Goal: Task Accomplishment & Management: Manage account settings

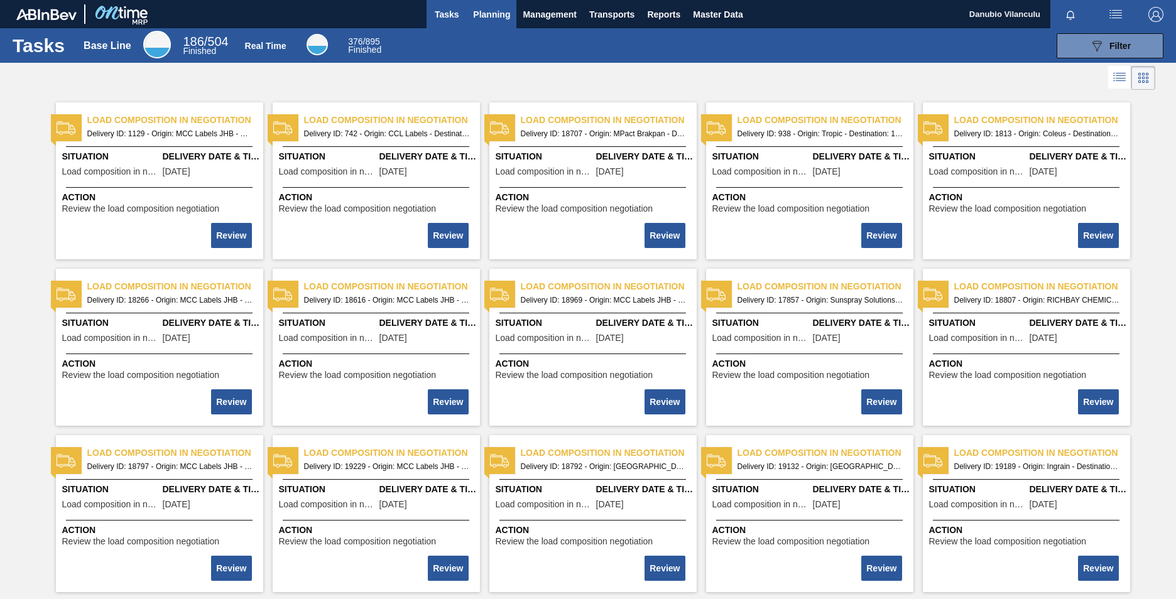
click at [496, 23] on button "Planning" at bounding box center [492, 14] width 50 height 28
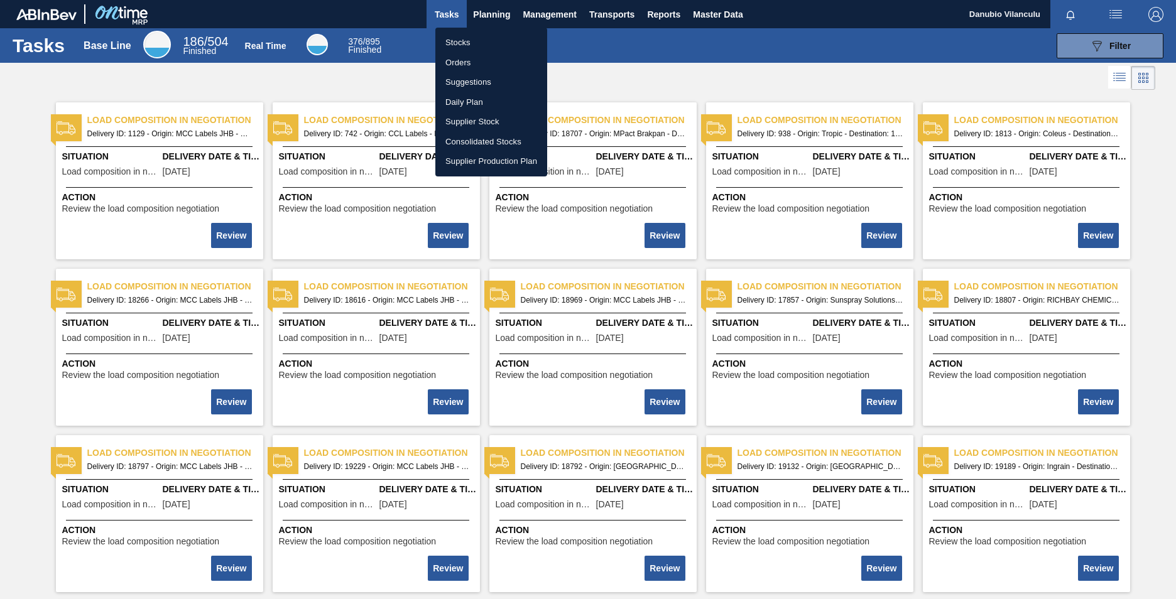
click at [479, 45] on li "Stocks" at bounding box center [491, 43] width 112 height 20
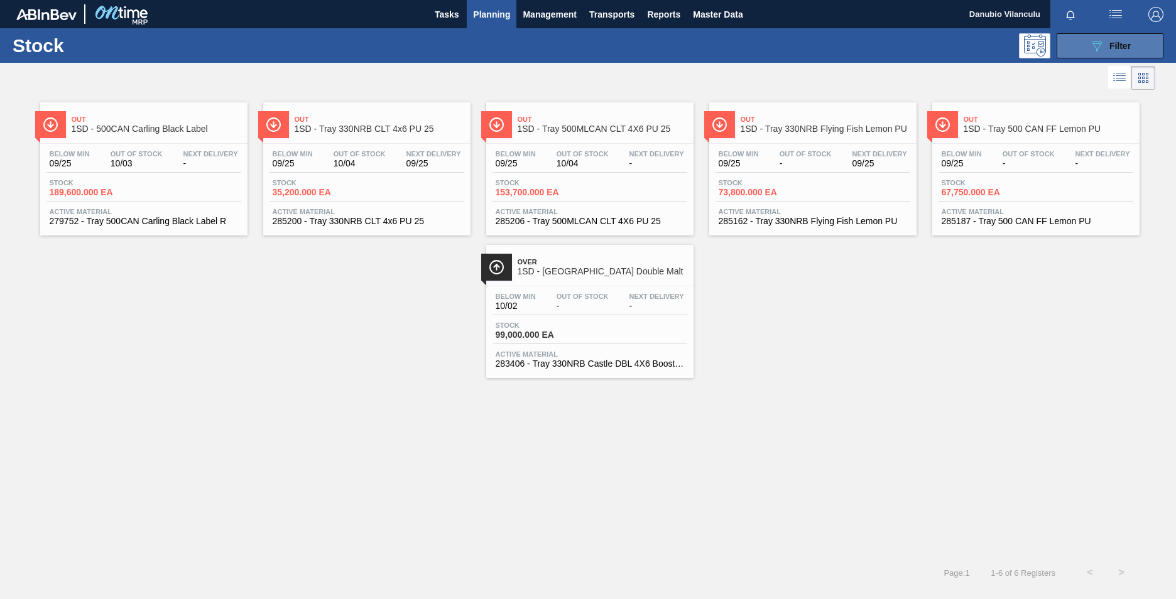
click at [1075, 53] on button "089F7B8B-B2A5-4AFE-B5C0-19BA573D28AC Filter" at bounding box center [1110, 45] width 107 height 25
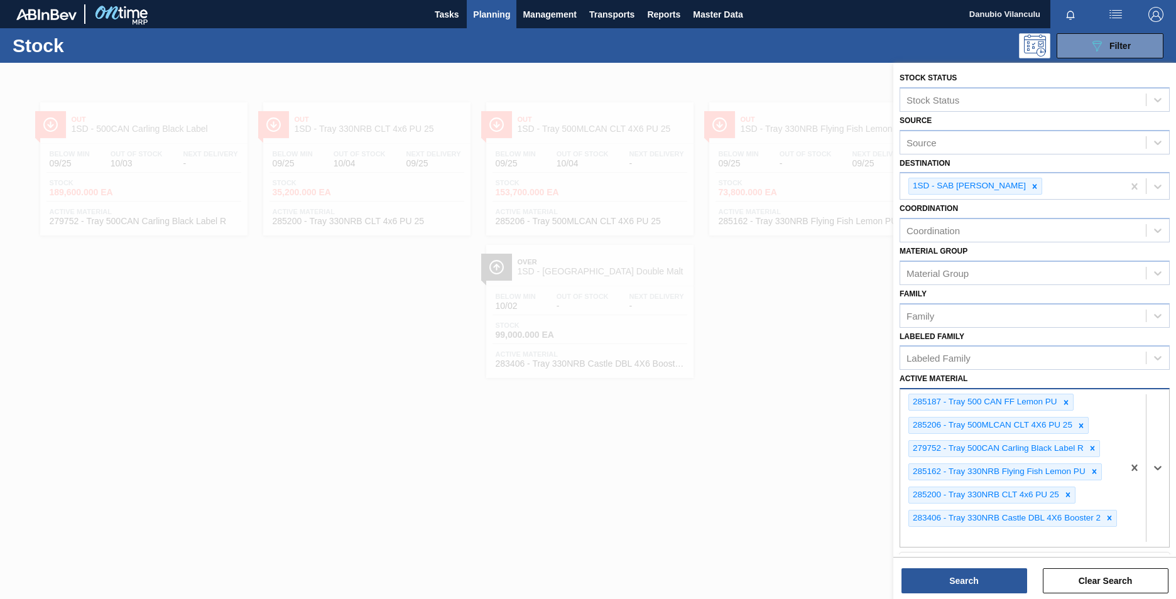
click at [1125, 527] on div at bounding box center [1146, 467] width 46 height 157
type Material "284966"
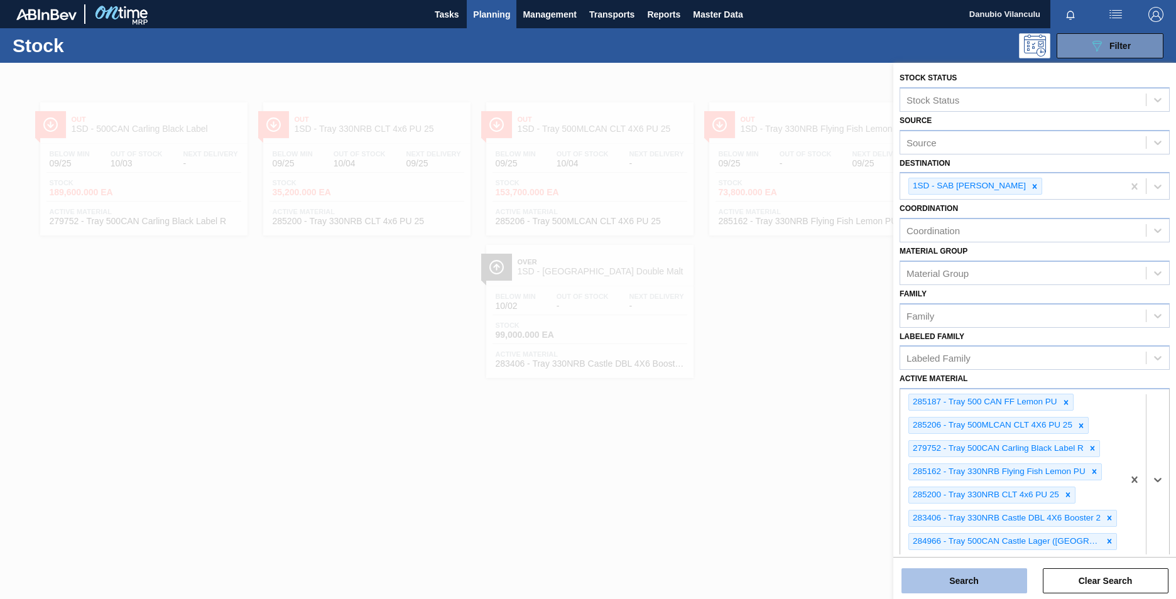
click at [998, 584] on button "Search" at bounding box center [964, 580] width 126 height 25
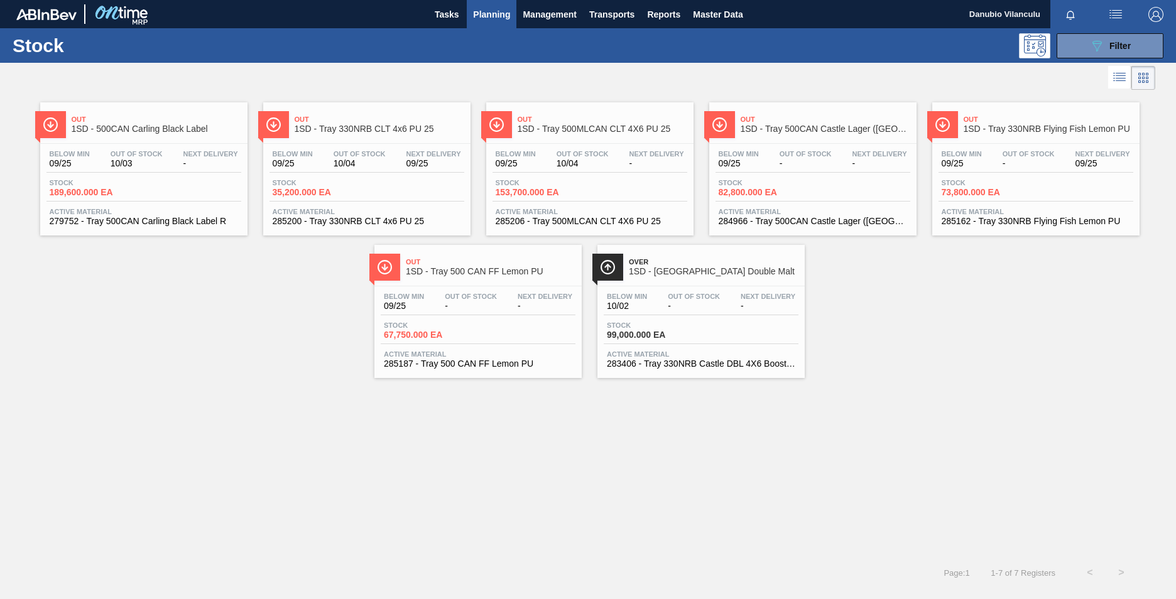
click at [193, 174] on div "Below Min 09/25 Out Of Stock 10/03 Next Delivery - Stock 189,600.000 EA Active …" at bounding box center [143, 186] width 207 height 85
click at [499, 313] on div "Below Min 09/25 Out Of Stock - Next Delivery -" at bounding box center [478, 304] width 195 height 23
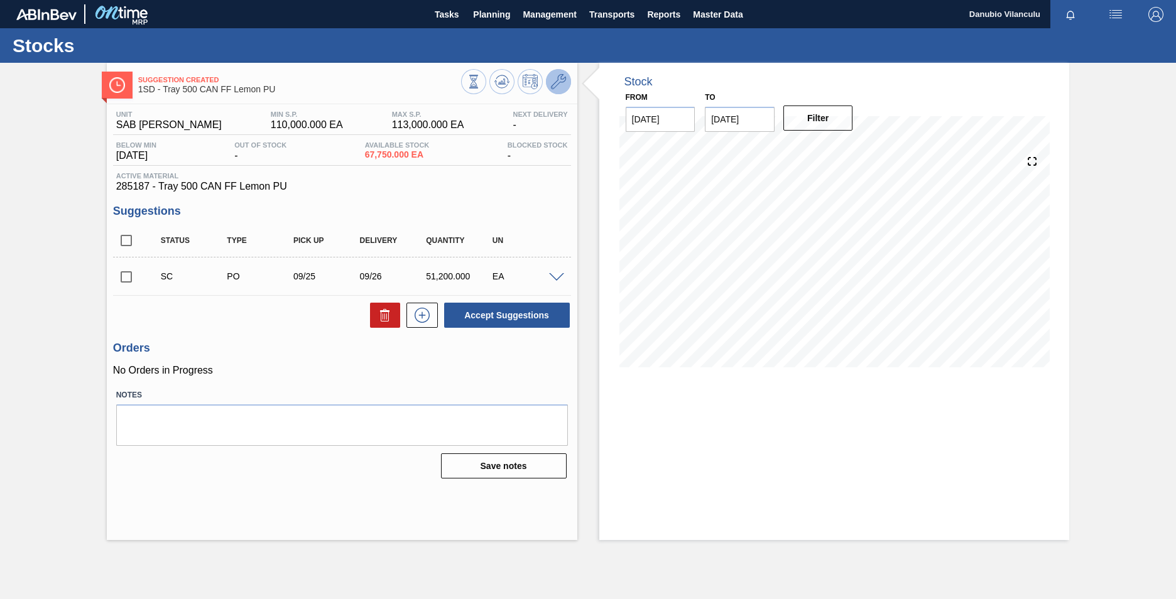
click at [557, 85] on icon at bounding box center [558, 81] width 15 height 15
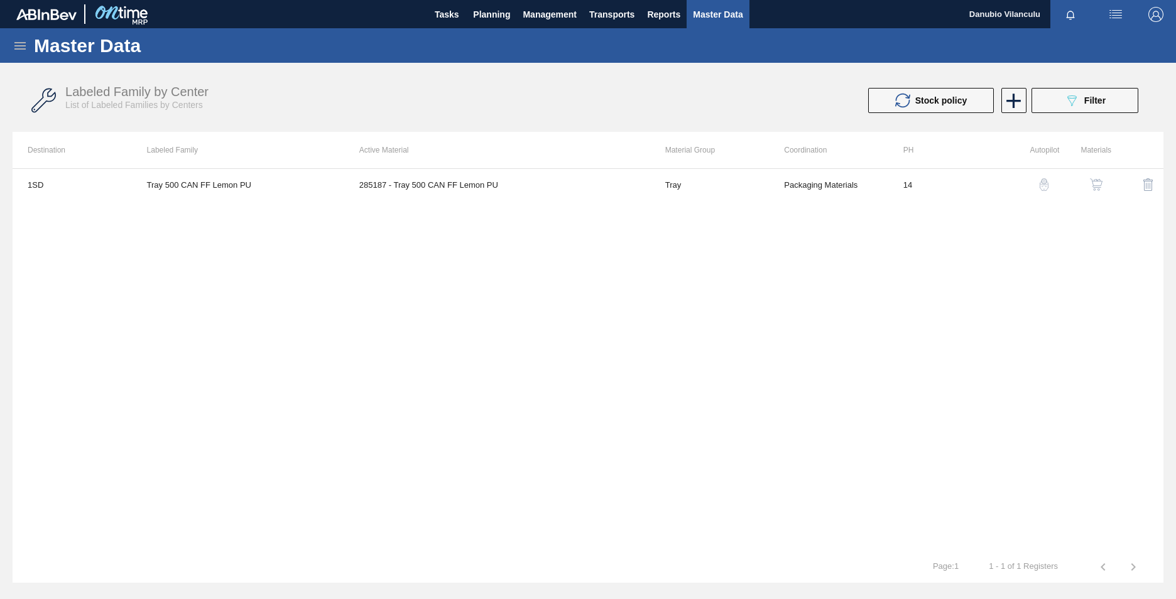
click at [1096, 185] on img "button" at bounding box center [1096, 184] width 13 height 13
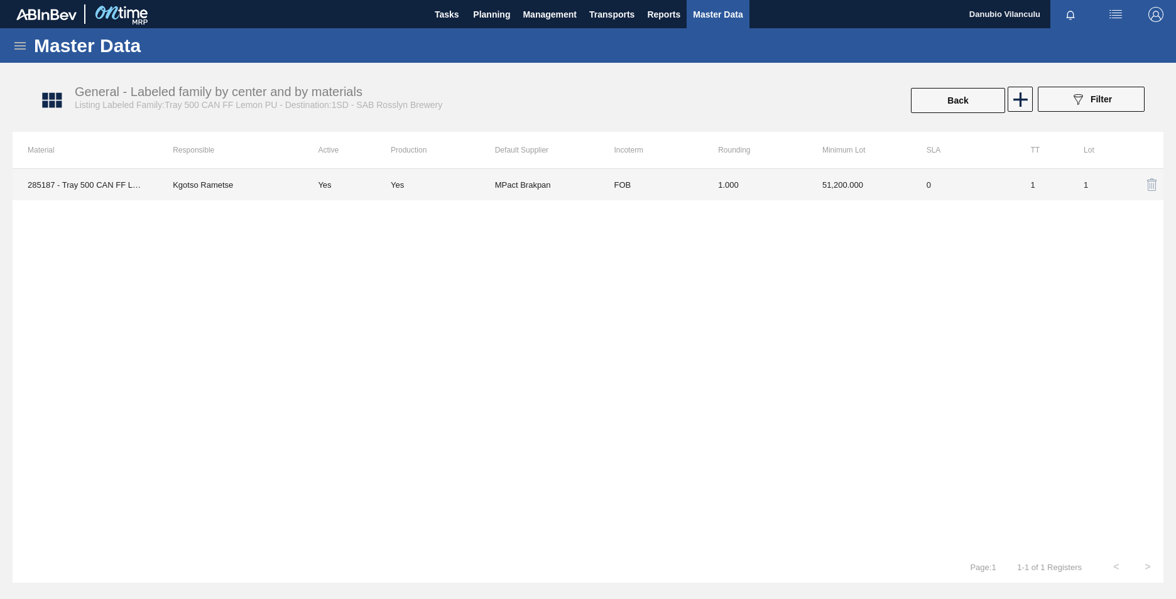
click at [385, 183] on td "Yes" at bounding box center [347, 184] width 88 height 31
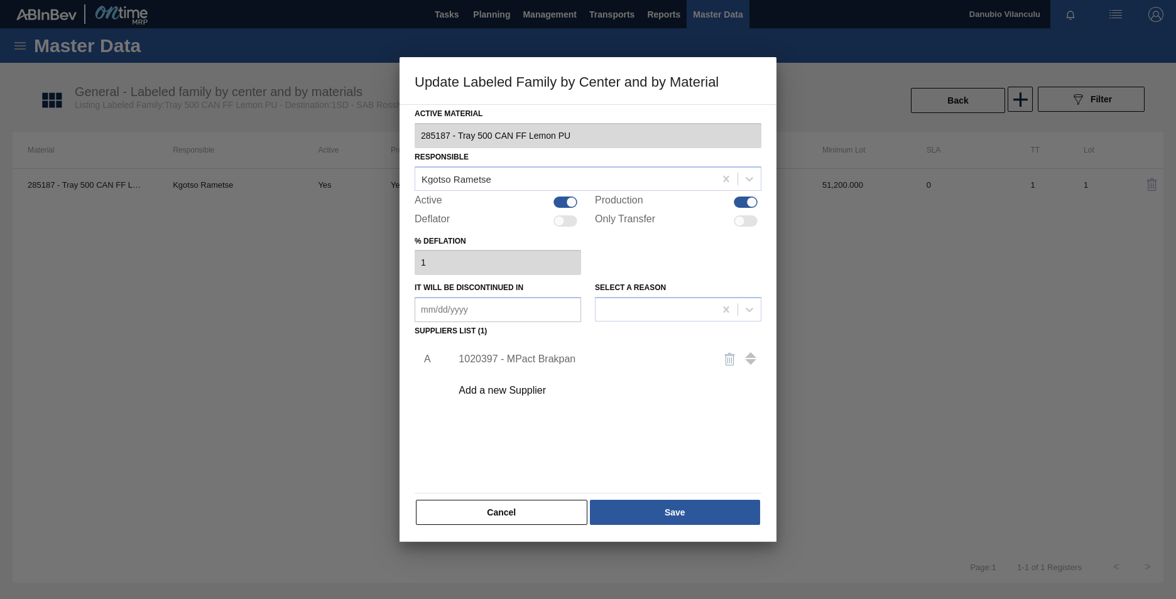
click at [535, 362] on div "1020397 - MPact Brakpan" at bounding box center [582, 359] width 246 height 11
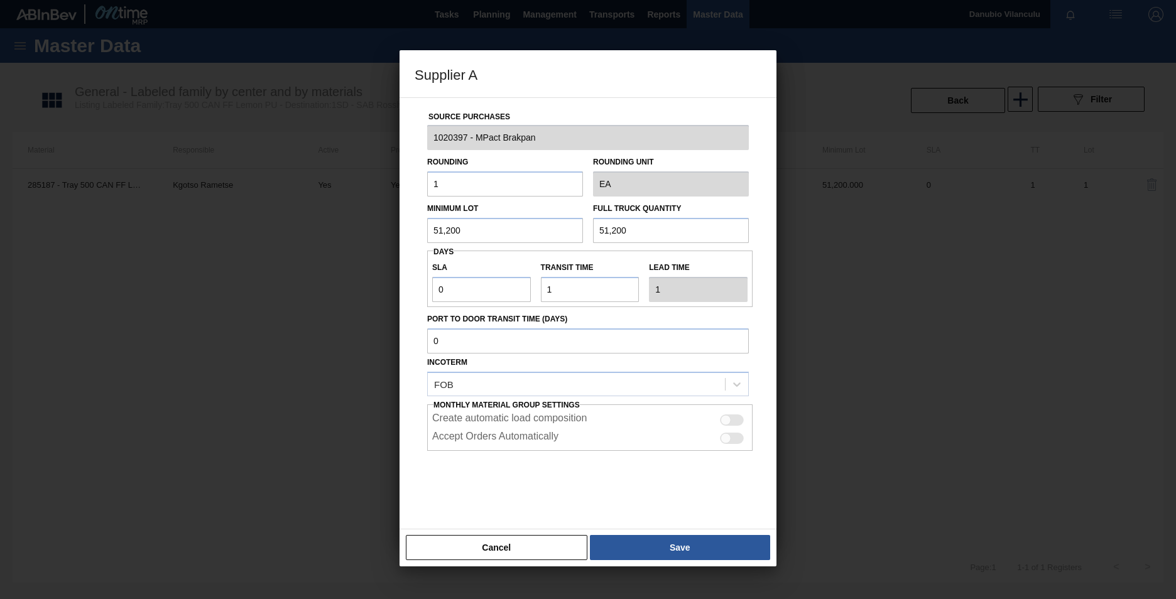
click at [496, 233] on input "51,200" at bounding box center [505, 230] width 156 height 25
type input "5"
type input "96,000"
click at [656, 232] on input "51,200" at bounding box center [671, 230] width 156 height 25
type input "5"
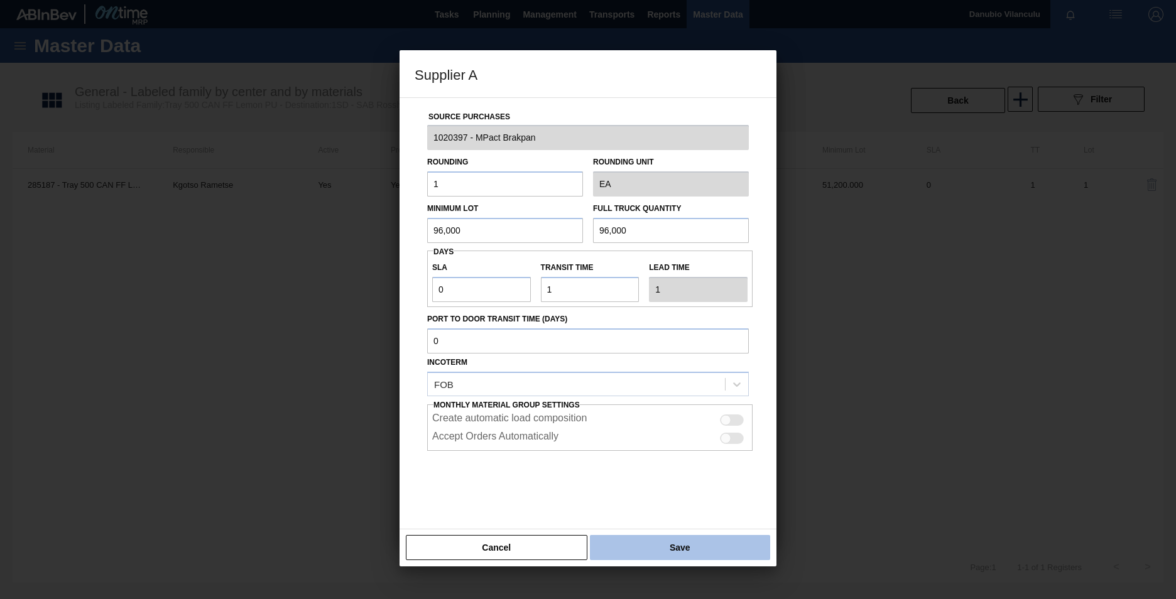
type input "96,000"
click at [693, 547] on button "Save" at bounding box center [680, 547] width 180 height 25
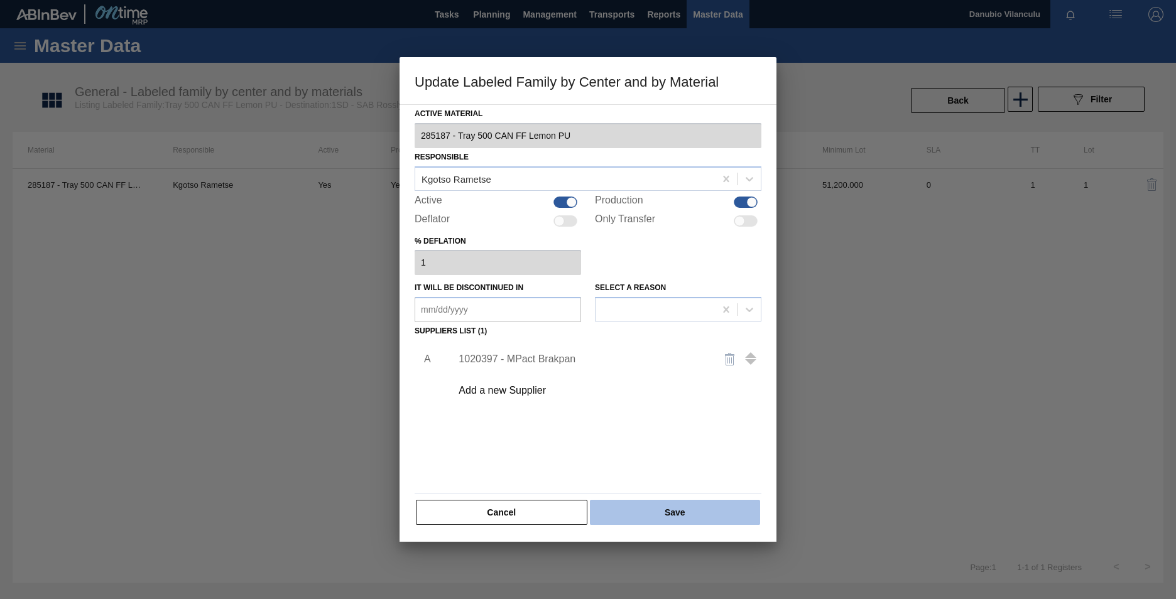
click at [685, 513] on button "Save" at bounding box center [675, 512] width 170 height 25
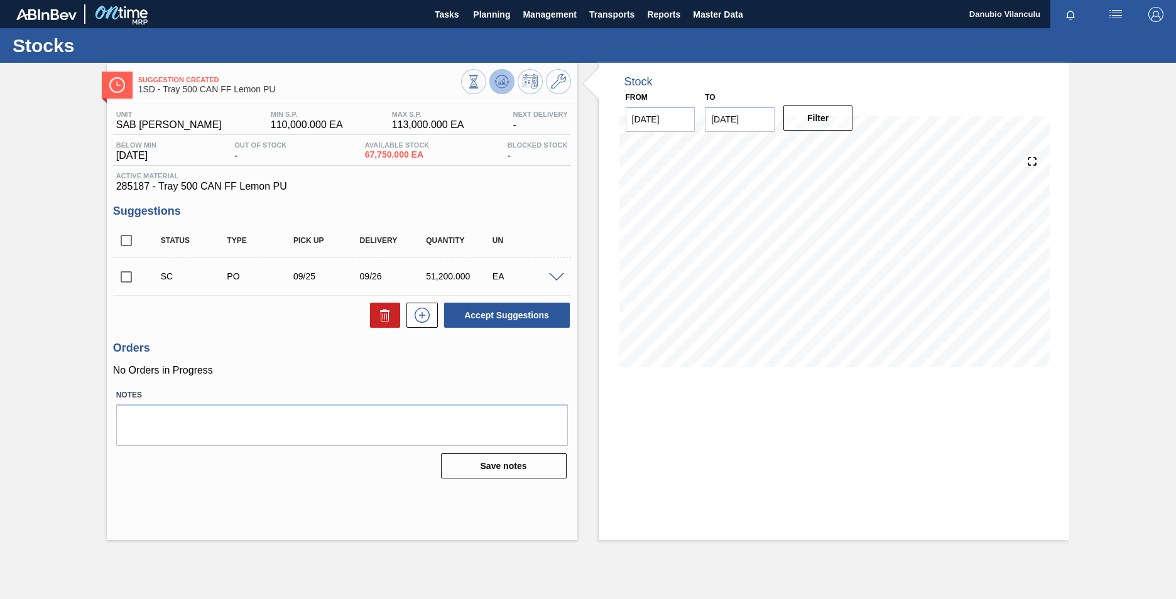
click at [504, 79] on icon at bounding box center [502, 82] width 8 height 6
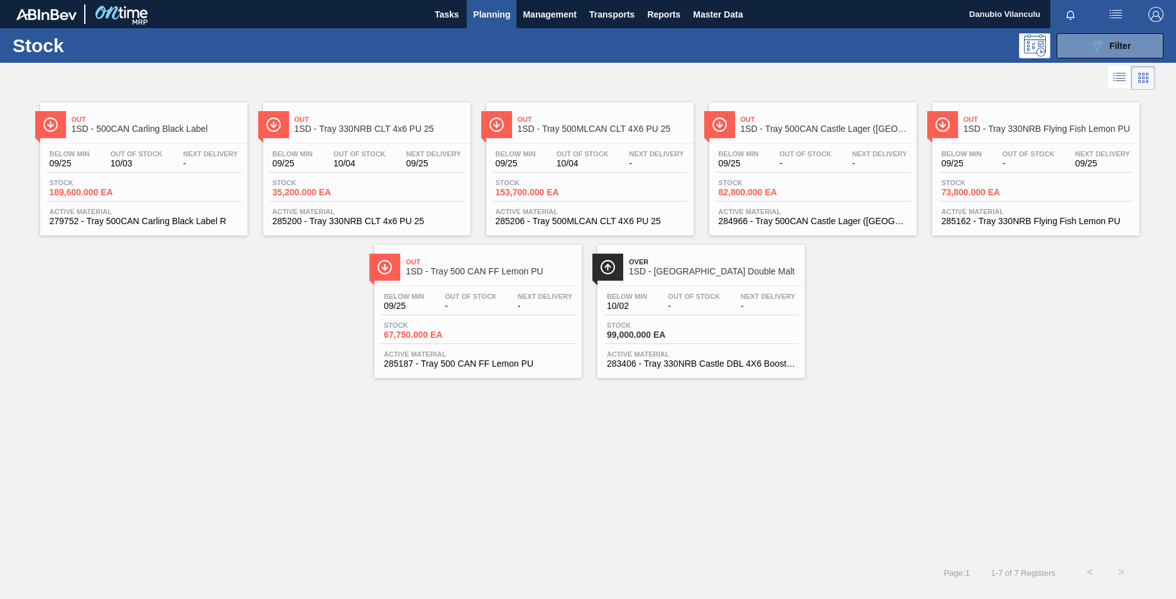
click at [590, 161] on span "10/04" at bounding box center [583, 163] width 52 height 9
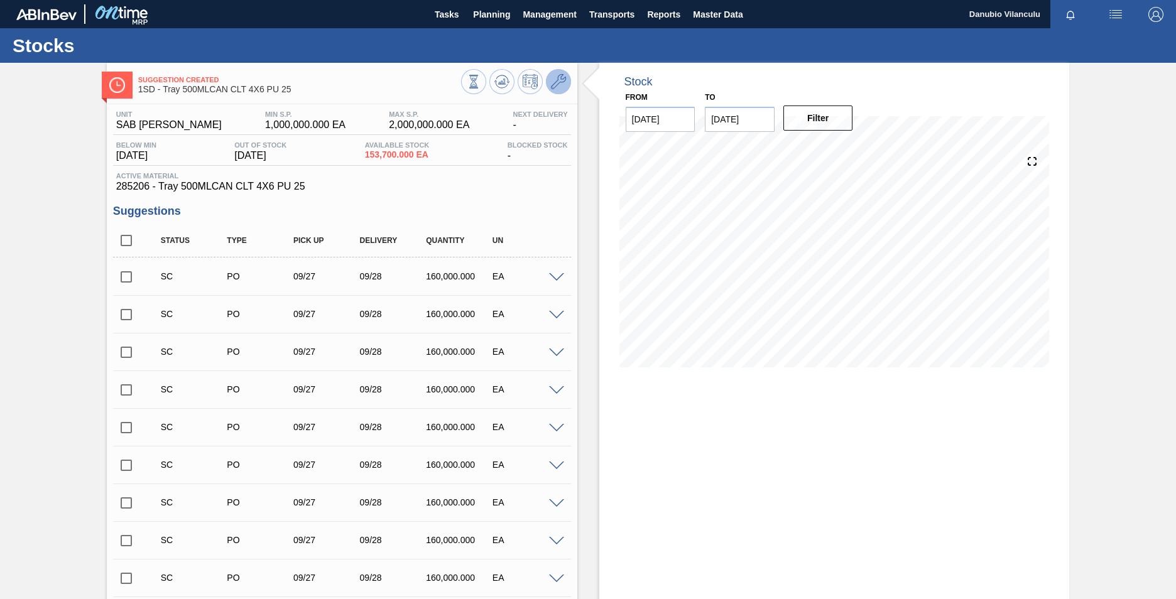
click at [555, 84] on icon at bounding box center [558, 81] width 15 height 15
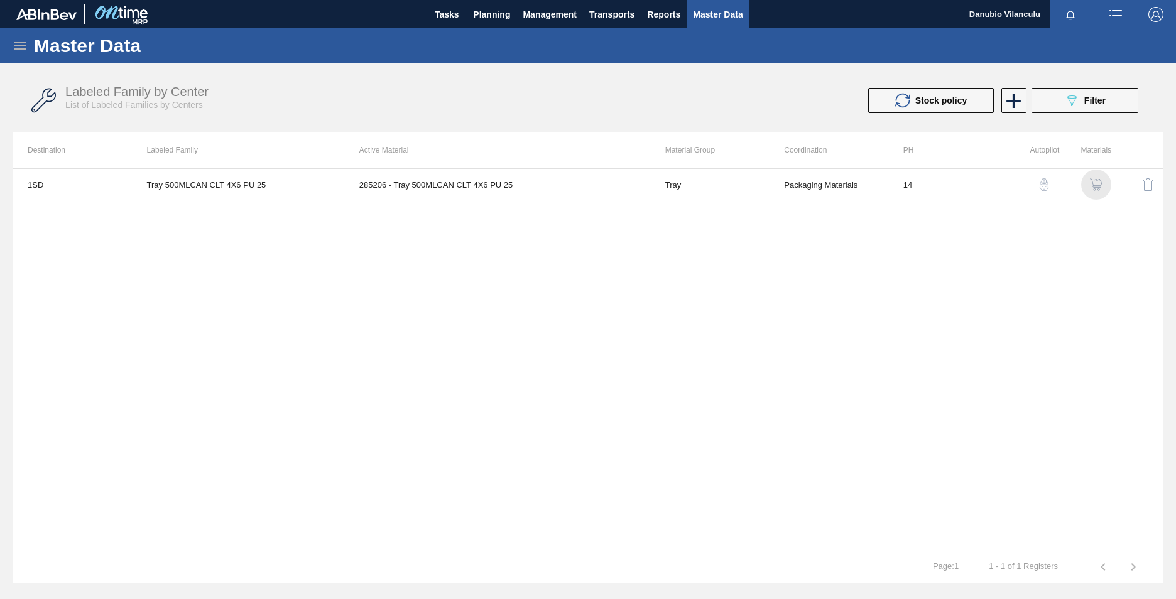
click at [1092, 185] on img "button" at bounding box center [1096, 184] width 13 height 13
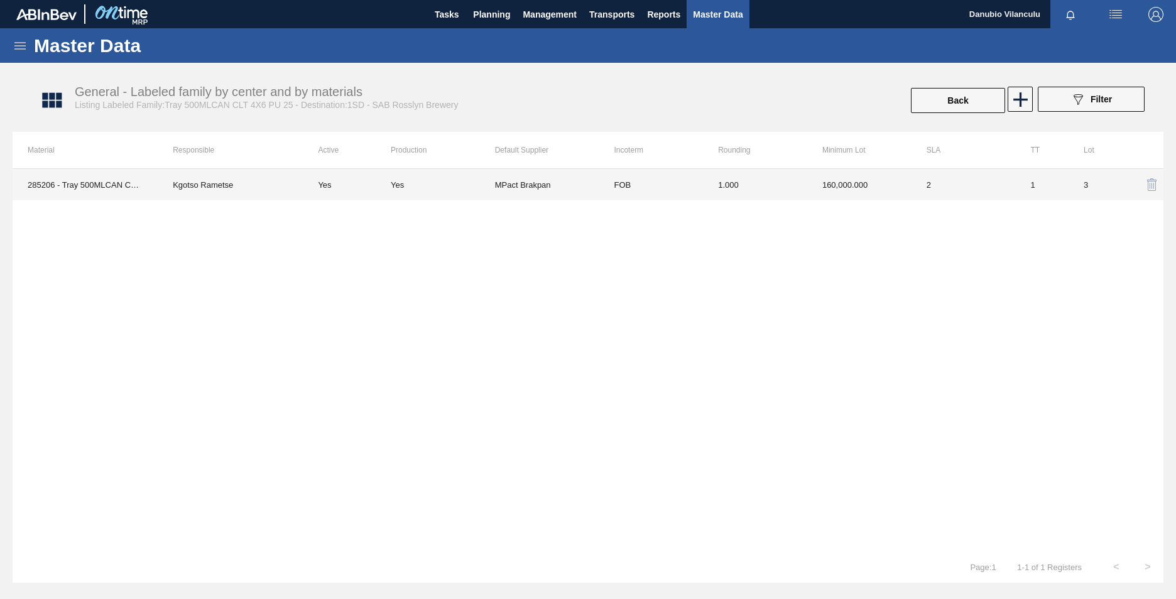
click at [580, 180] on td "MPact Brakpan" at bounding box center [547, 184] width 104 height 31
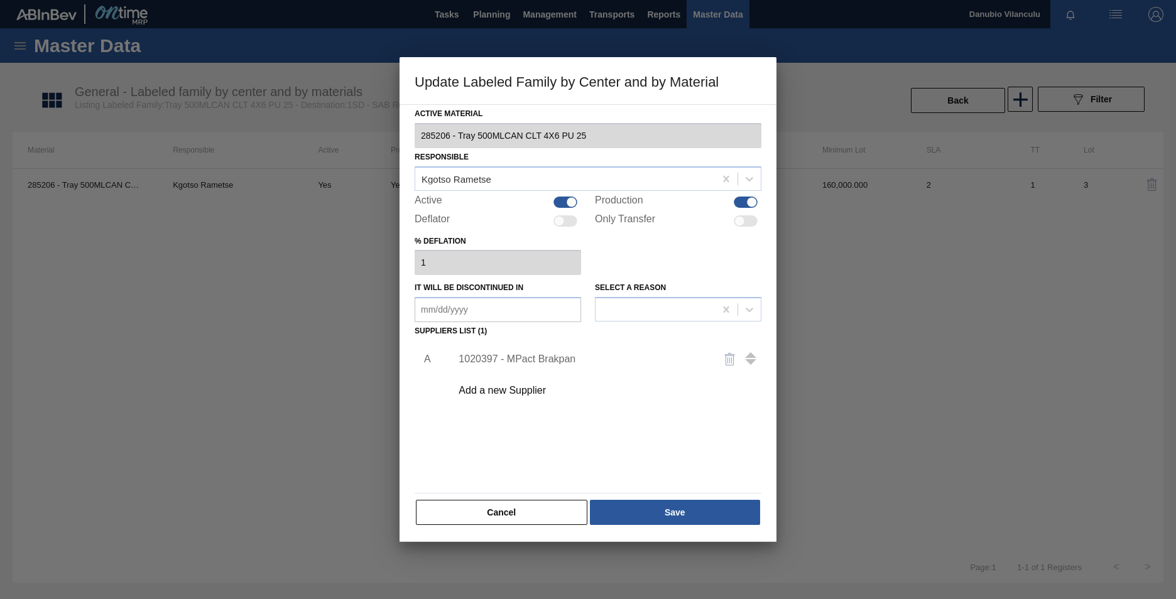
click at [569, 356] on div "1020397 - MPact Brakpan" at bounding box center [582, 359] width 246 height 11
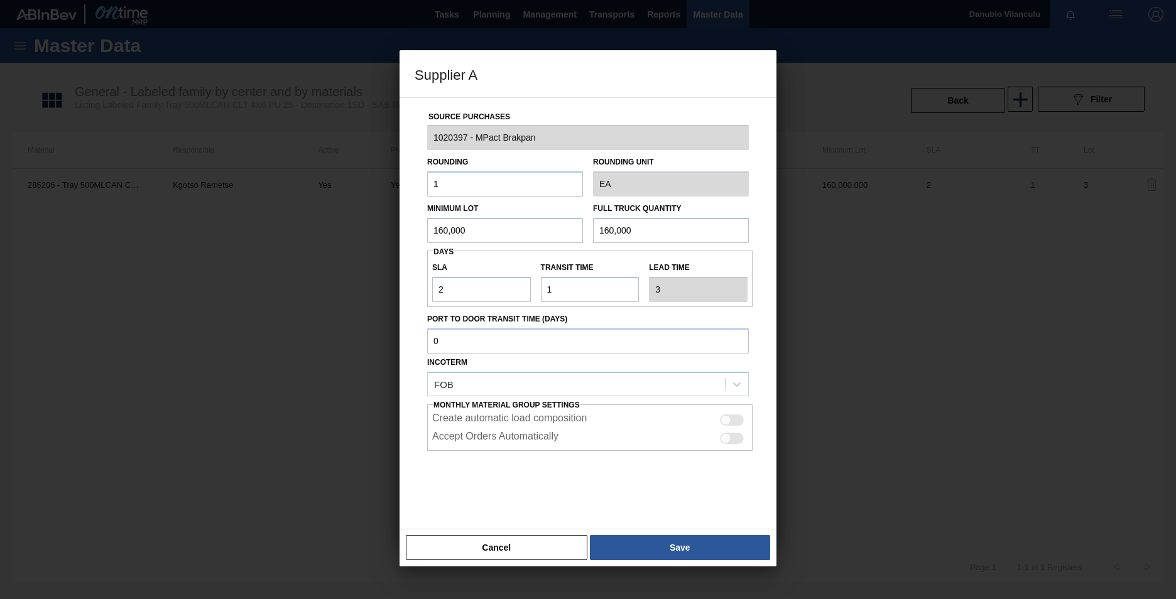
click at [524, 236] on input "160,000" at bounding box center [505, 230] width 156 height 25
type input "192,000"
click at [670, 232] on input "160,000" at bounding box center [671, 230] width 156 height 25
type input "192,000"
click at [709, 545] on button "Save" at bounding box center [680, 547] width 180 height 25
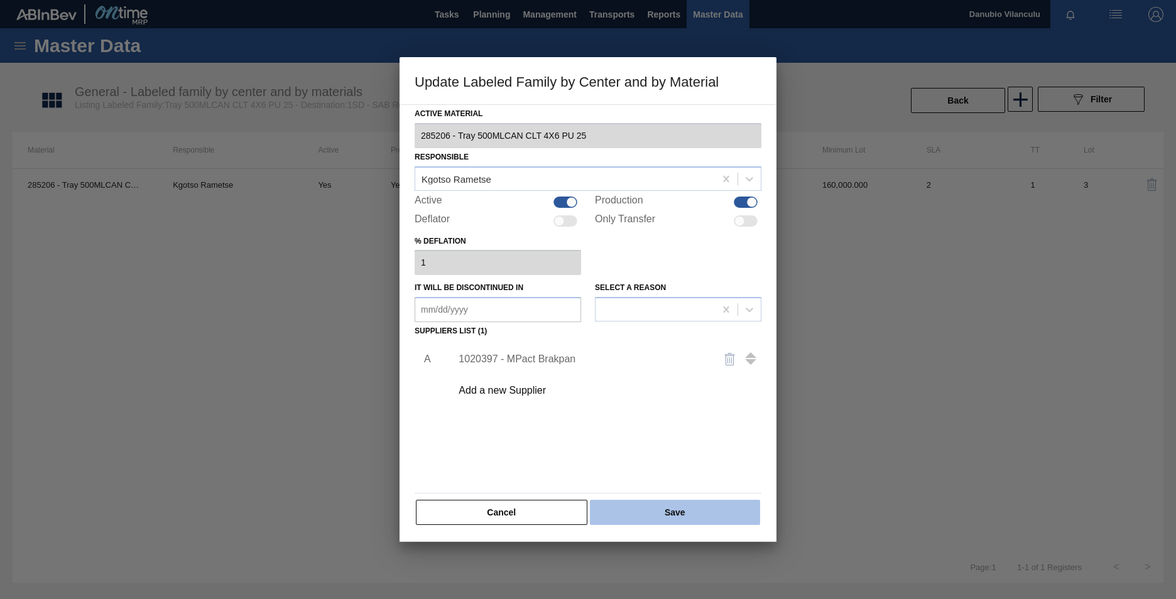
click at [693, 508] on button "Save" at bounding box center [675, 512] width 170 height 25
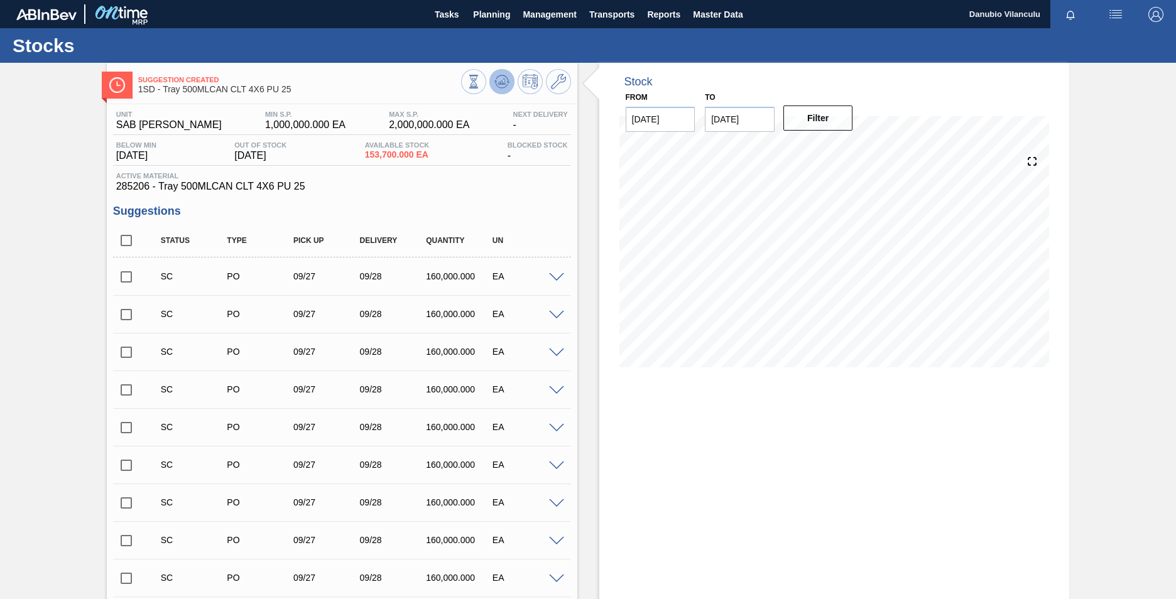
click at [498, 84] on icon at bounding box center [502, 82] width 8 height 6
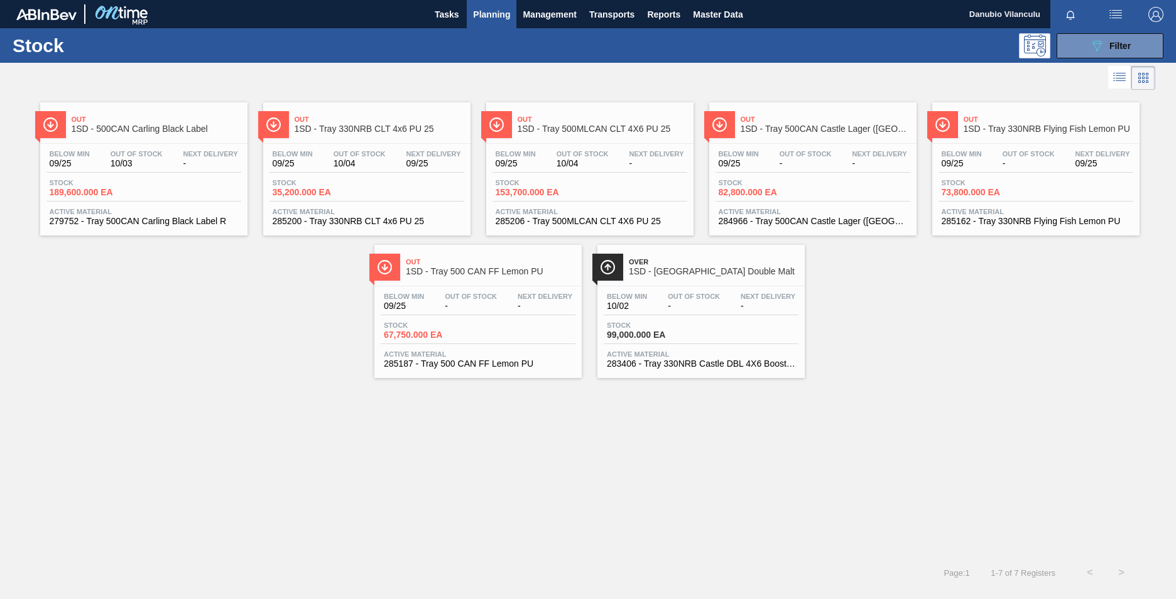
click at [177, 184] on div "Stock 189,600.000 EA" at bounding box center [143, 190] width 195 height 23
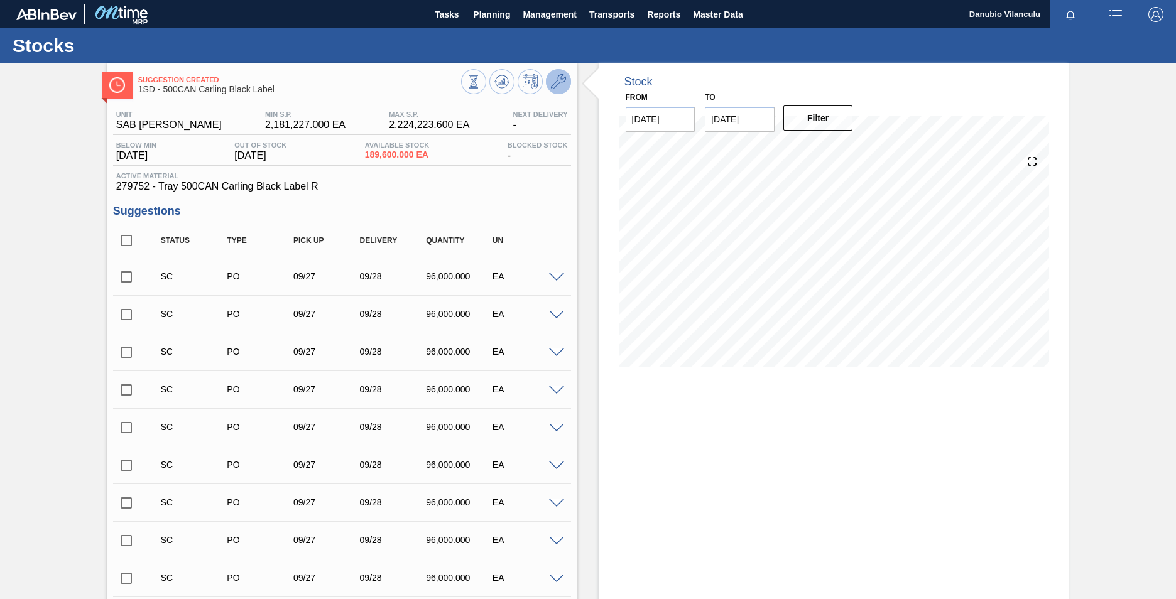
click at [552, 85] on icon at bounding box center [558, 81] width 15 height 15
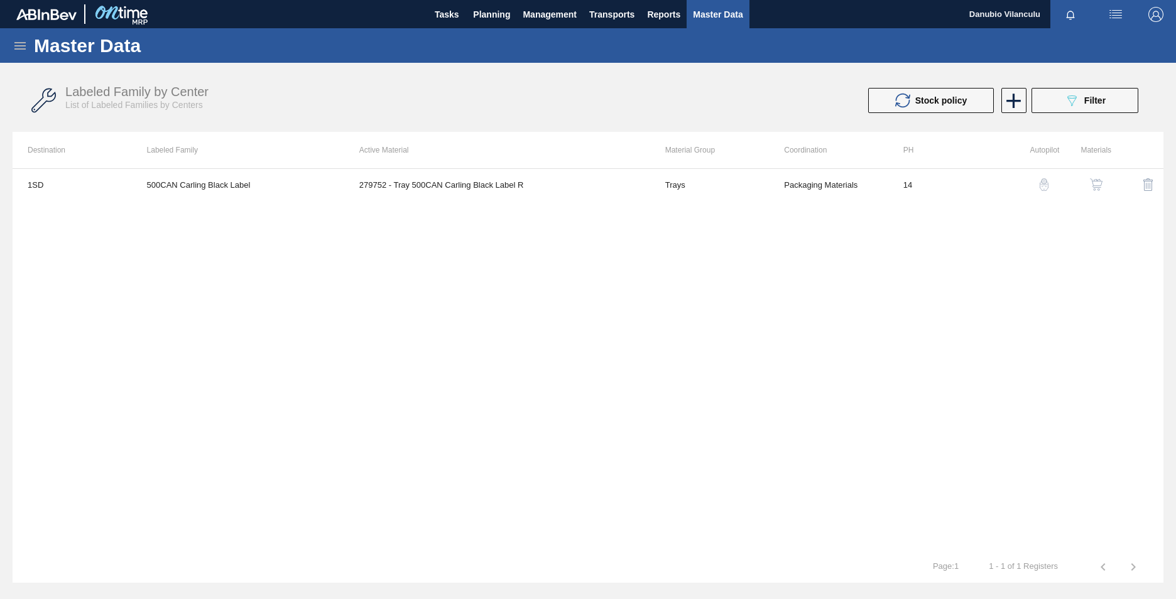
click at [1097, 190] on img "button" at bounding box center [1096, 184] width 13 height 13
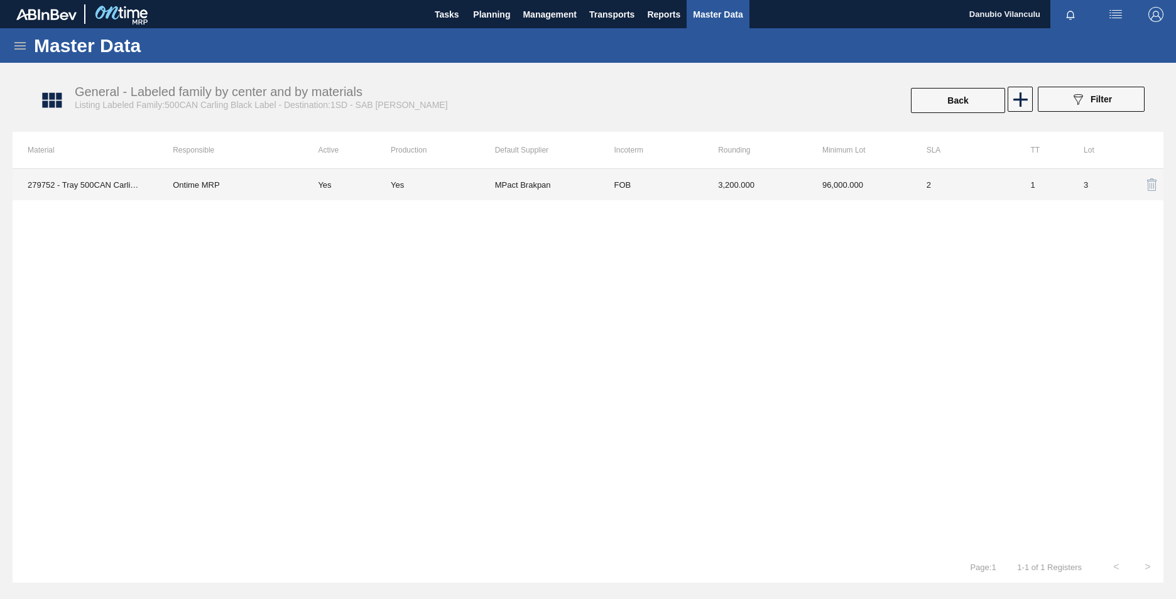
click at [538, 188] on td "MPact Brakpan" at bounding box center [547, 184] width 104 height 31
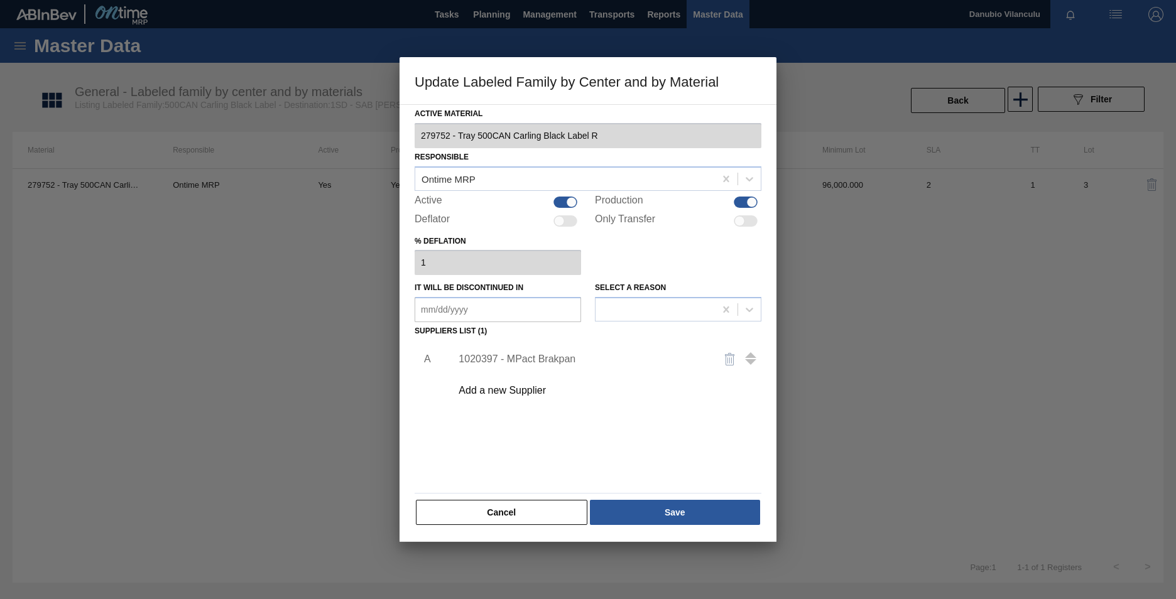
click at [526, 354] on div "1020397 - MPact Brakpan" at bounding box center [582, 359] width 246 height 11
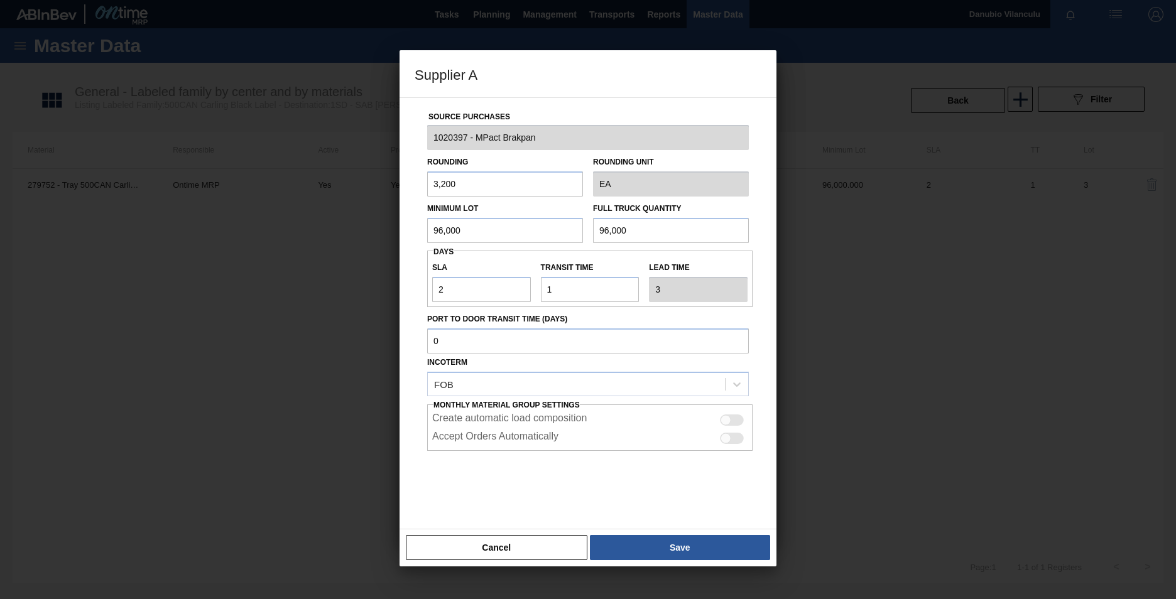
click at [526, 232] on input "96,000" at bounding box center [505, 230] width 156 height 25
type input "9"
type input "160,000"
click at [672, 231] on input "96,000" at bounding box center [671, 230] width 156 height 25
type input "9"
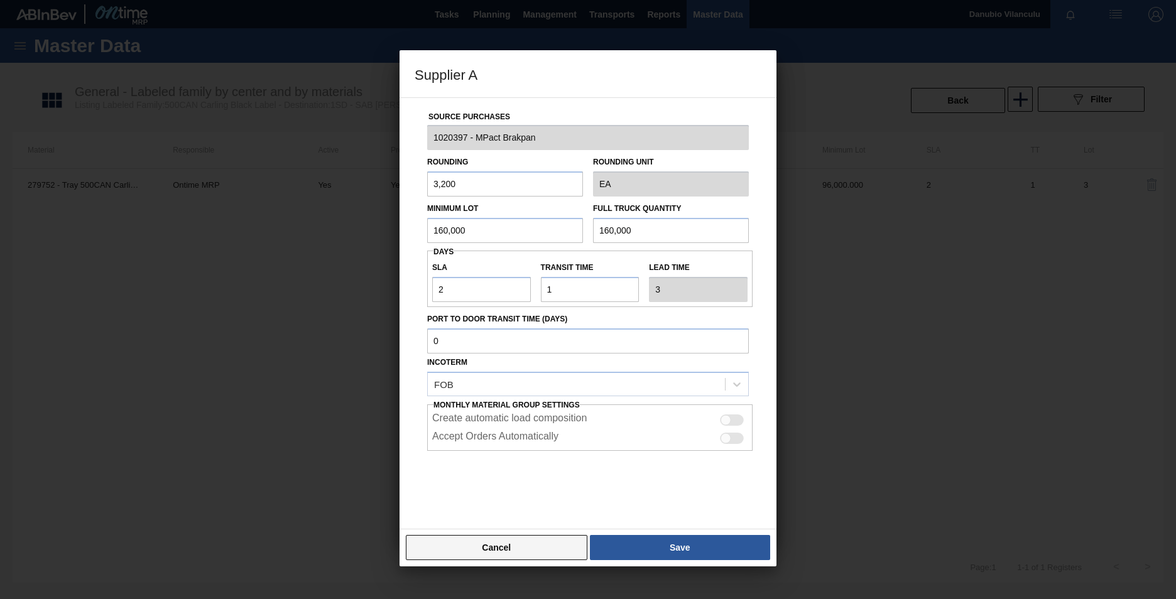
type input "160,000"
click at [456, 544] on button "Cancel" at bounding box center [497, 547] width 182 height 25
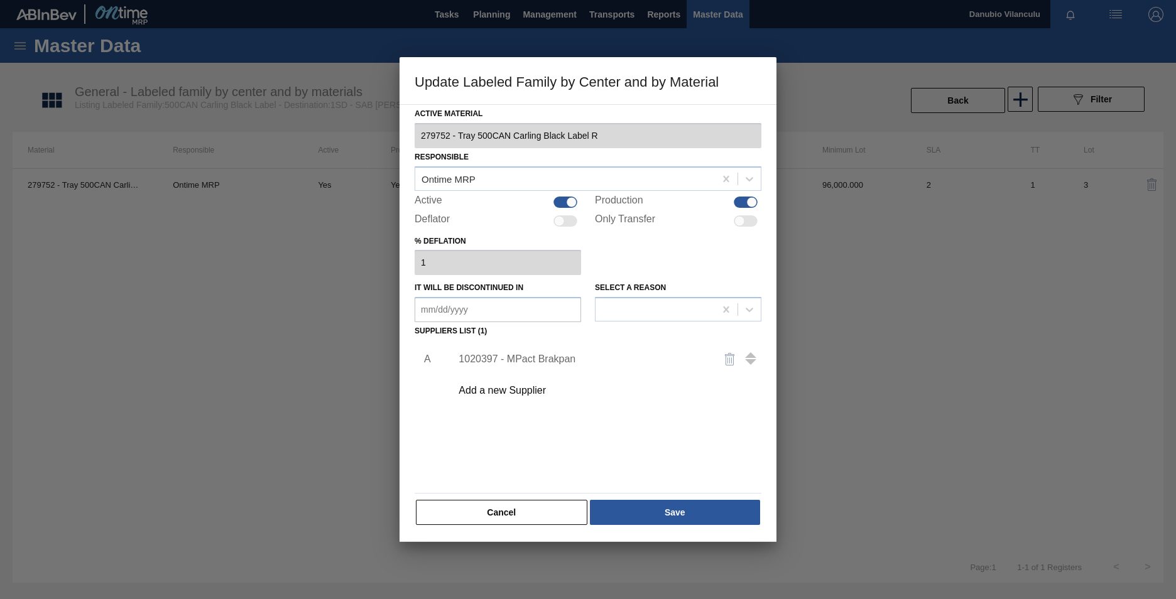
click at [533, 357] on div "1020397 - MPact Brakpan" at bounding box center [582, 359] width 246 height 11
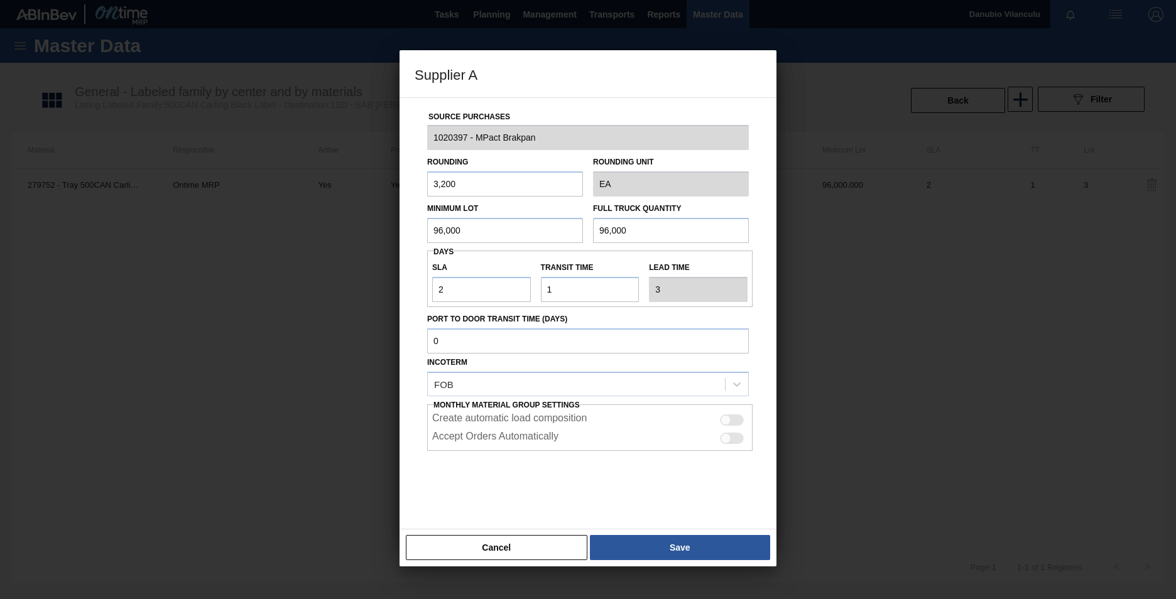
click at [539, 236] on input "96,000" at bounding box center [505, 230] width 156 height 25
type input "9"
type input "160,000"
click at [641, 230] on input "96,000" at bounding box center [671, 230] width 156 height 25
type input "9"
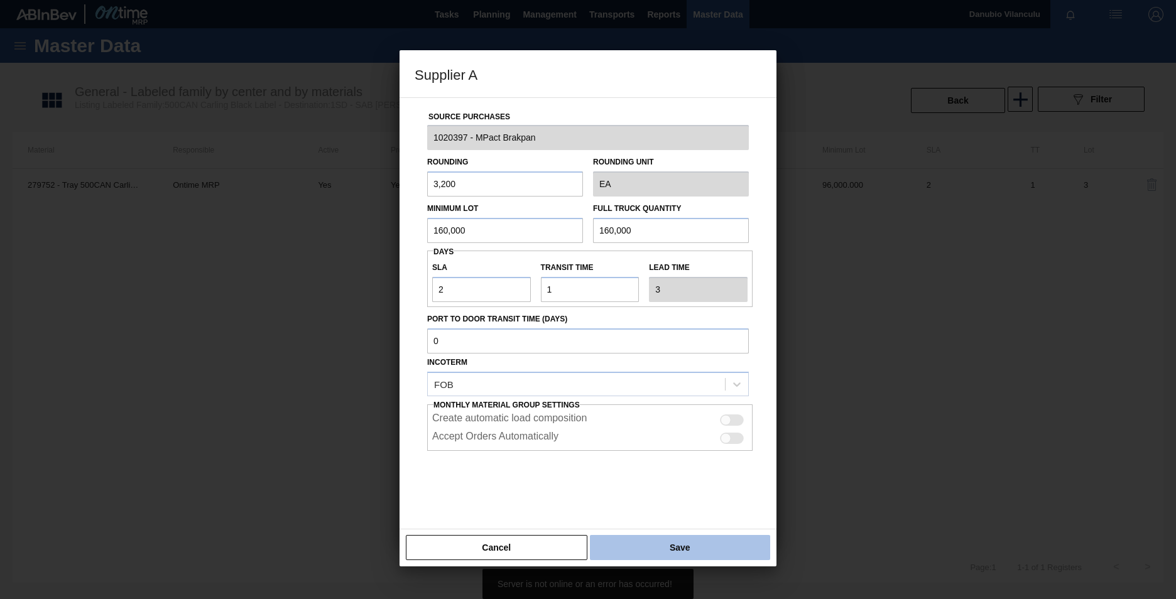
type input "160,000"
click at [665, 554] on button "Save" at bounding box center [680, 547] width 180 height 25
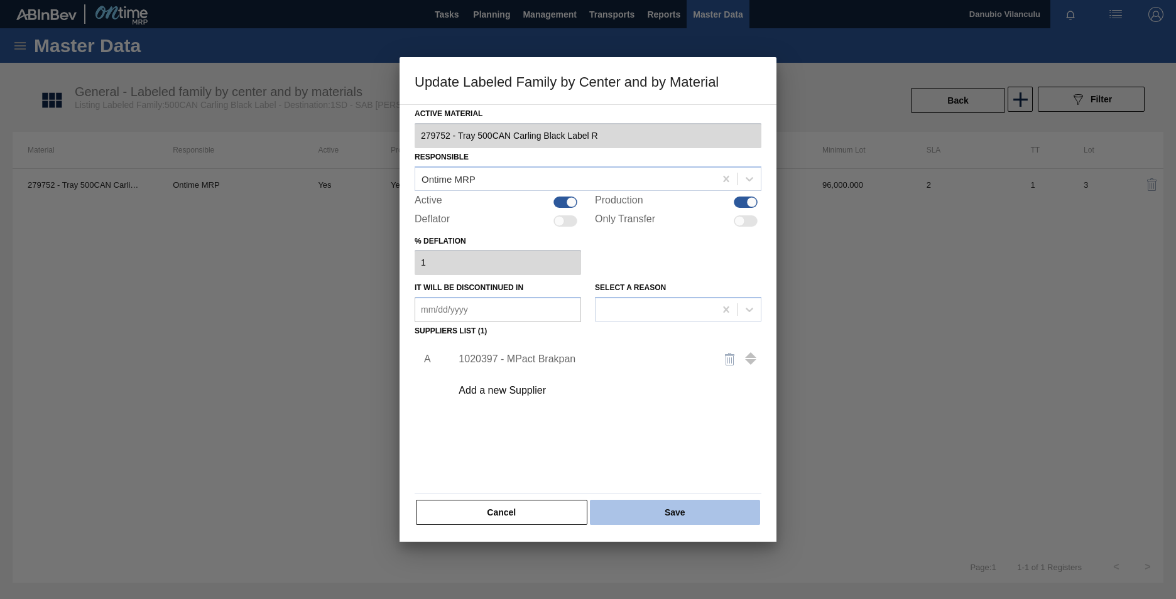
click at [666, 516] on button "Save" at bounding box center [675, 512] width 170 height 25
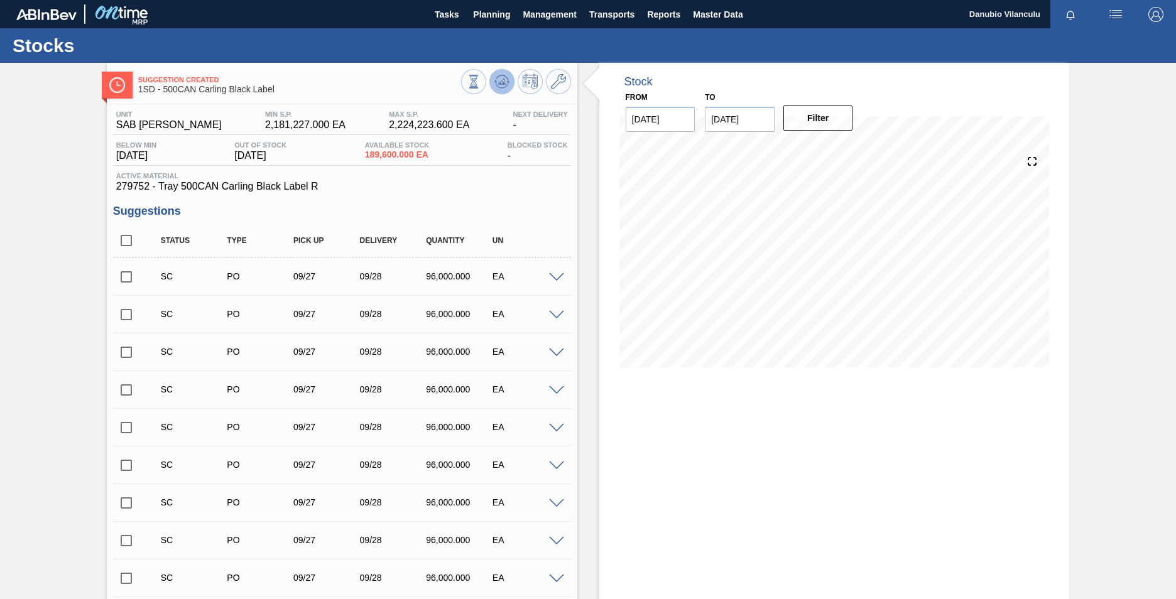
click at [498, 86] on icon at bounding box center [501, 81] width 15 height 15
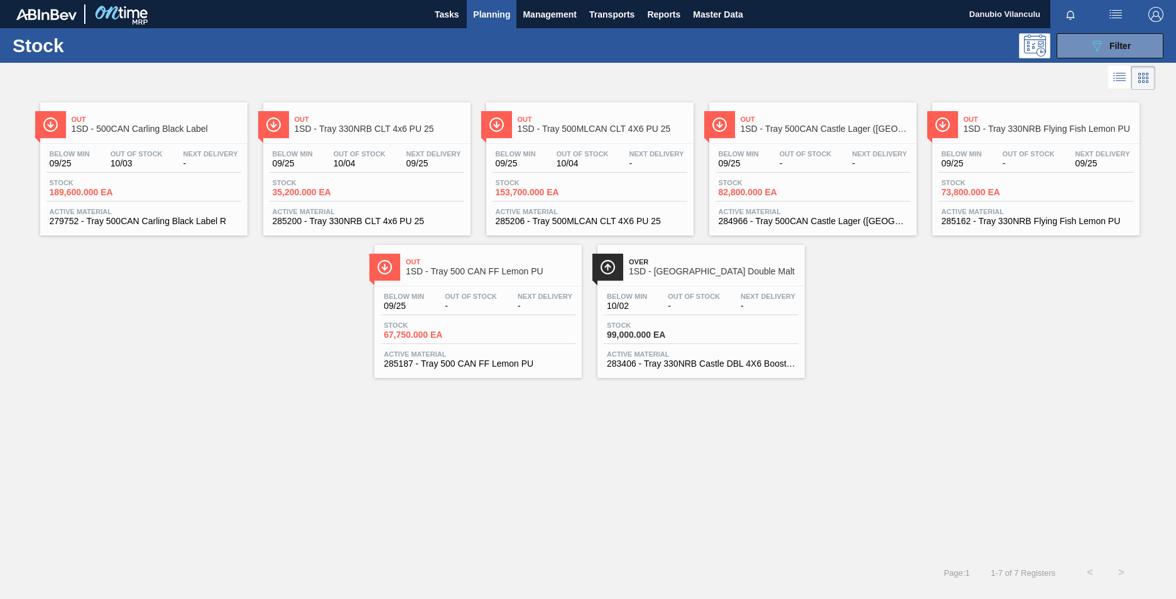
click at [1029, 167] on span "-" at bounding box center [1029, 163] width 52 height 9
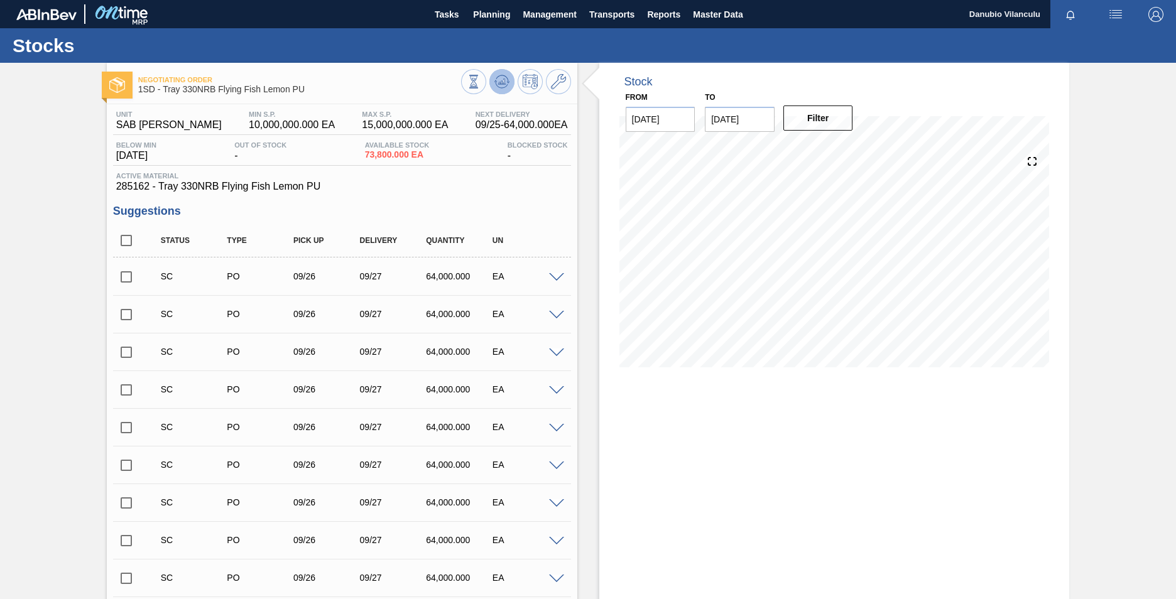
click at [505, 86] on icon at bounding box center [501, 85] width 13 height 6
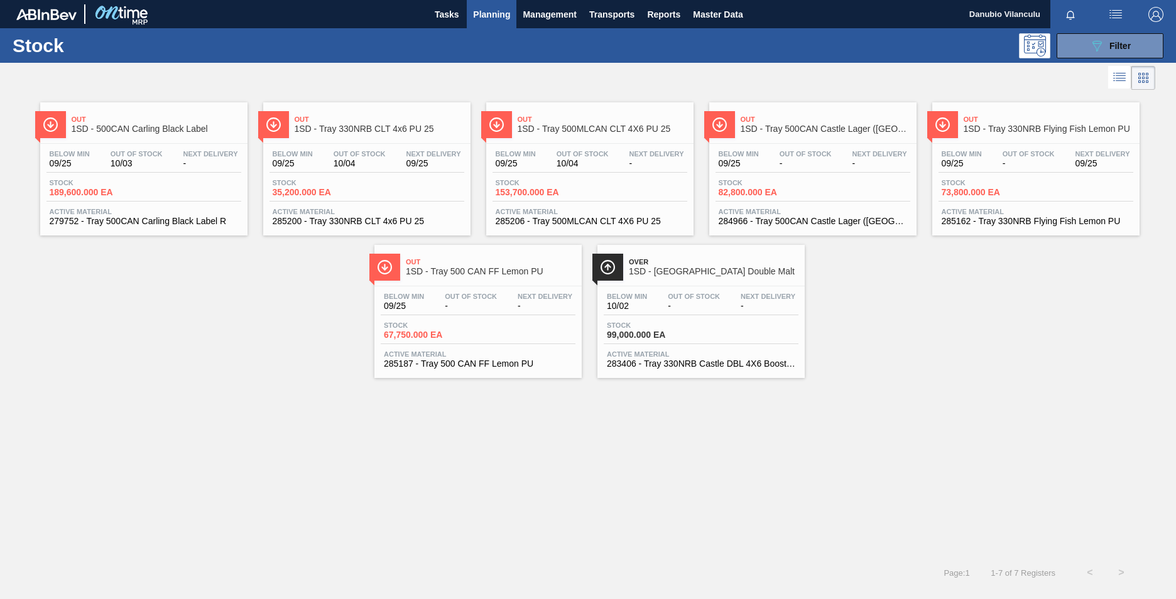
click at [368, 171] on div "Below Min 09/25 Out Of Stock 10/04 Next Delivery 09/25" at bounding box center [366, 161] width 195 height 23
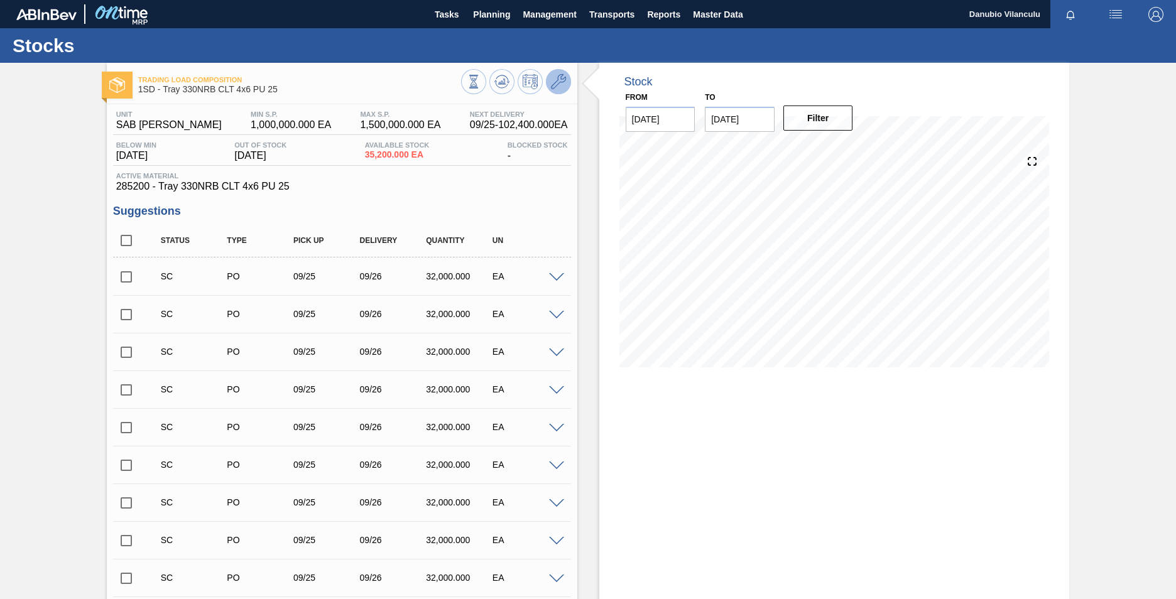
click at [551, 88] on icon at bounding box center [558, 81] width 15 height 15
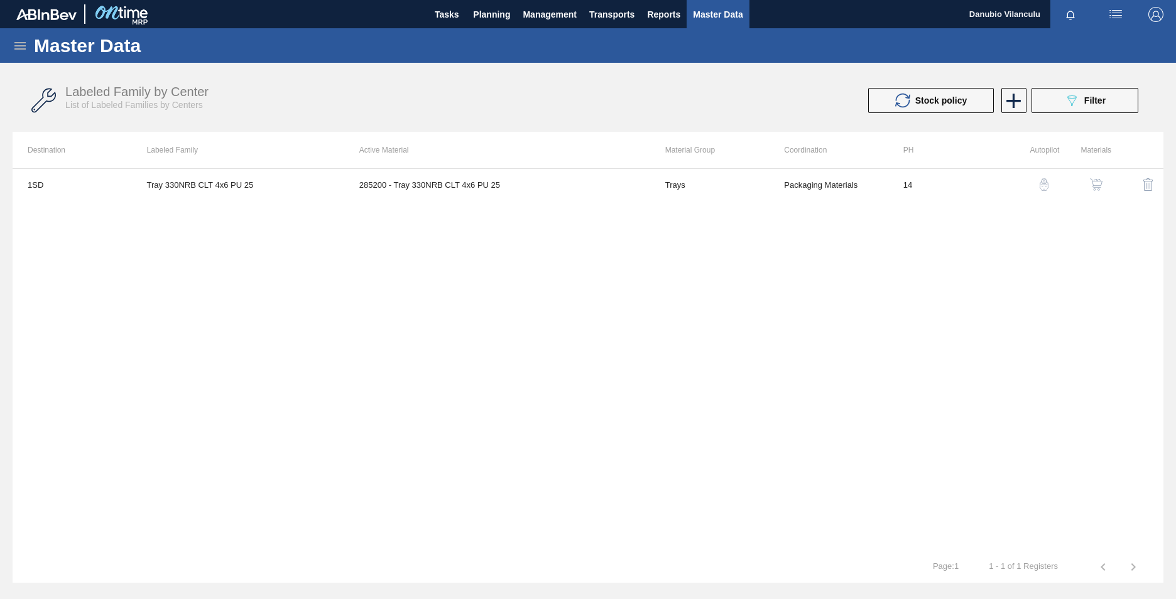
click at [1102, 183] on img "button" at bounding box center [1096, 184] width 13 height 13
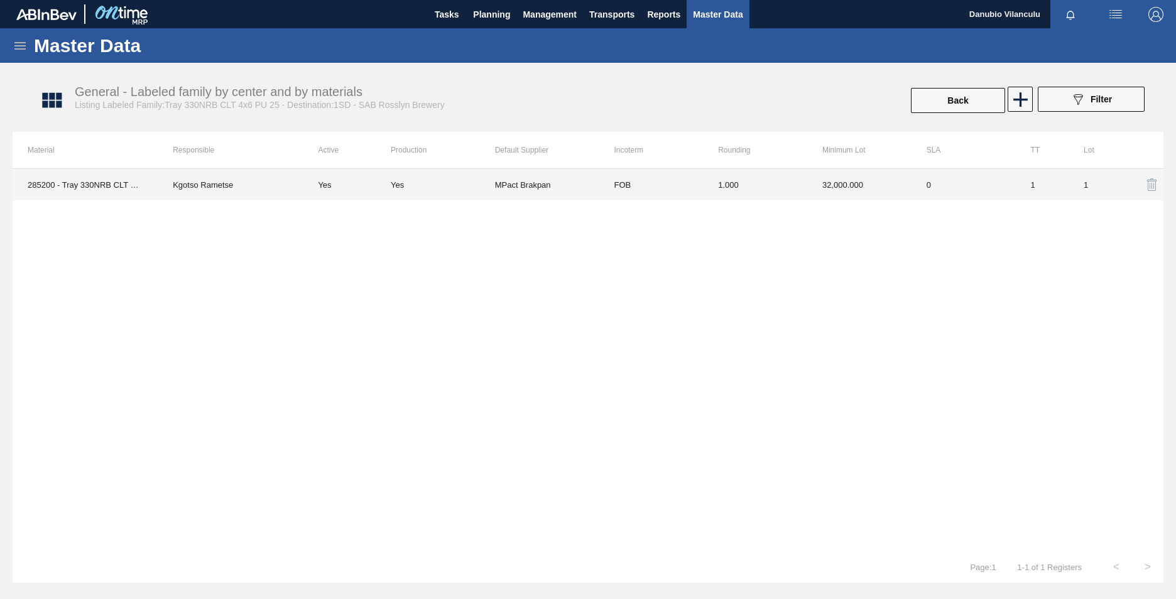
click at [217, 191] on td "Kgotso Rametse" at bounding box center [230, 184] width 145 height 31
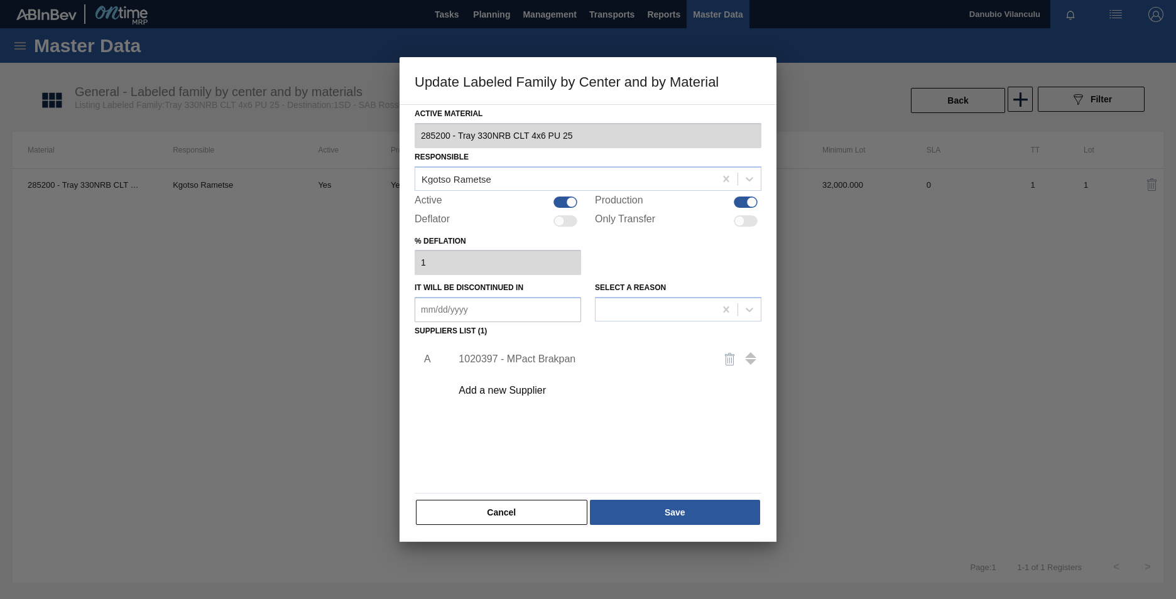
click at [543, 364] on div "1020397 - MPact Brakpan" at bounding box center [582, 359] width 246 height 11
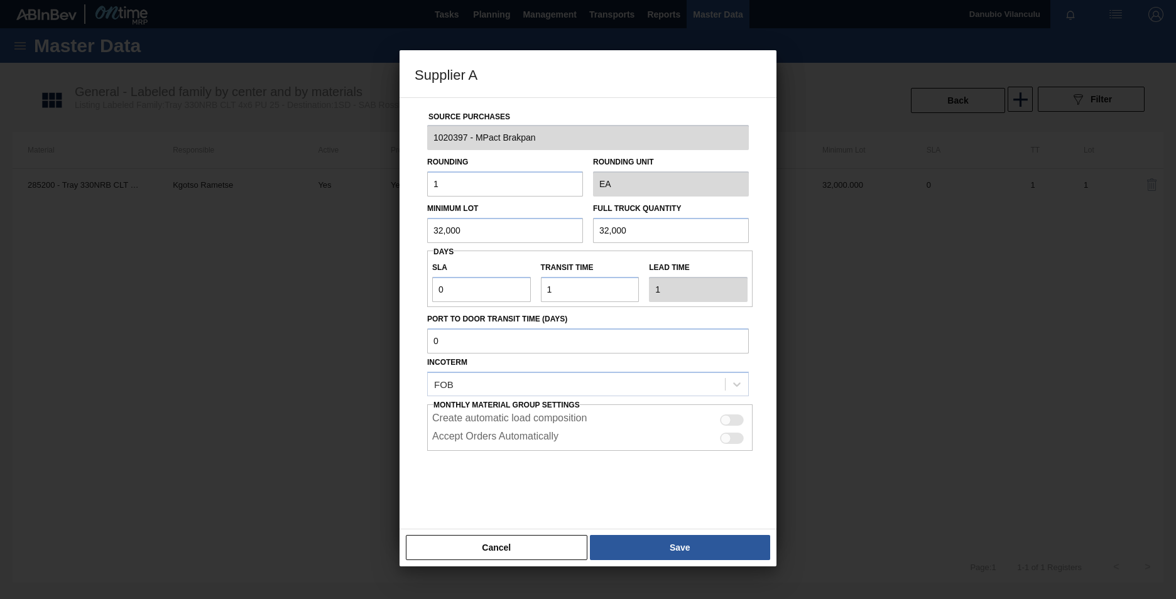
click at [513, 222] on input "32,000" at bounding box center [505, 230] width 156 height 25
type input "3"
type input "96,000"
click at [660, 229] on input "32,000" at bounding box center [671, 230] width 156 height 25
type input "3"
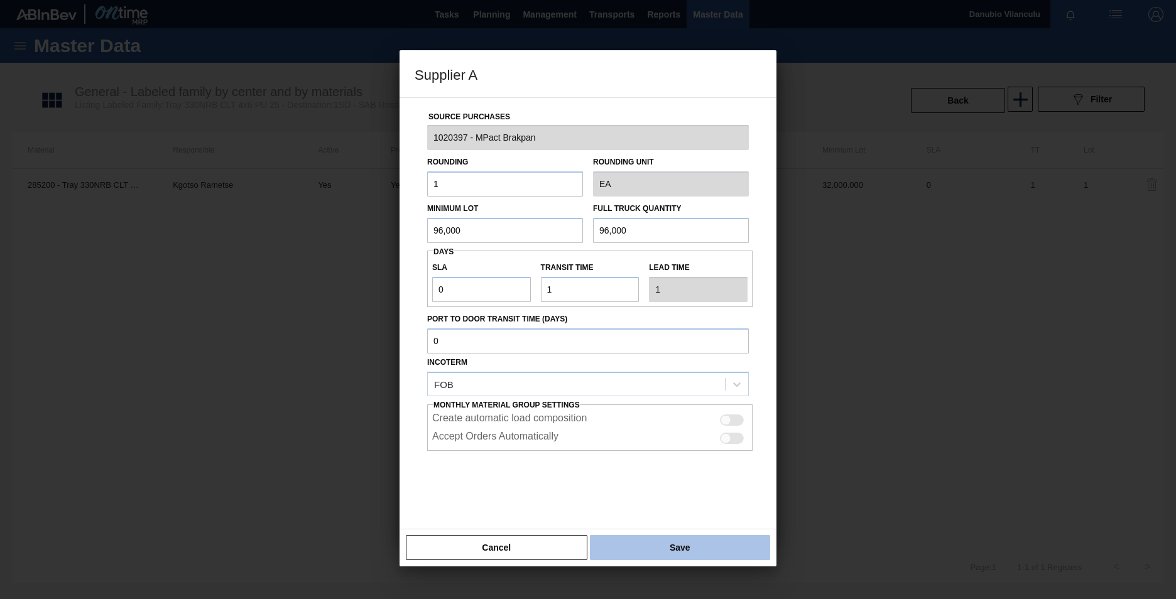
type input "96,000"
click at [672, 545] on button "Save" at bounding box center [680, 547] width 180 height 25
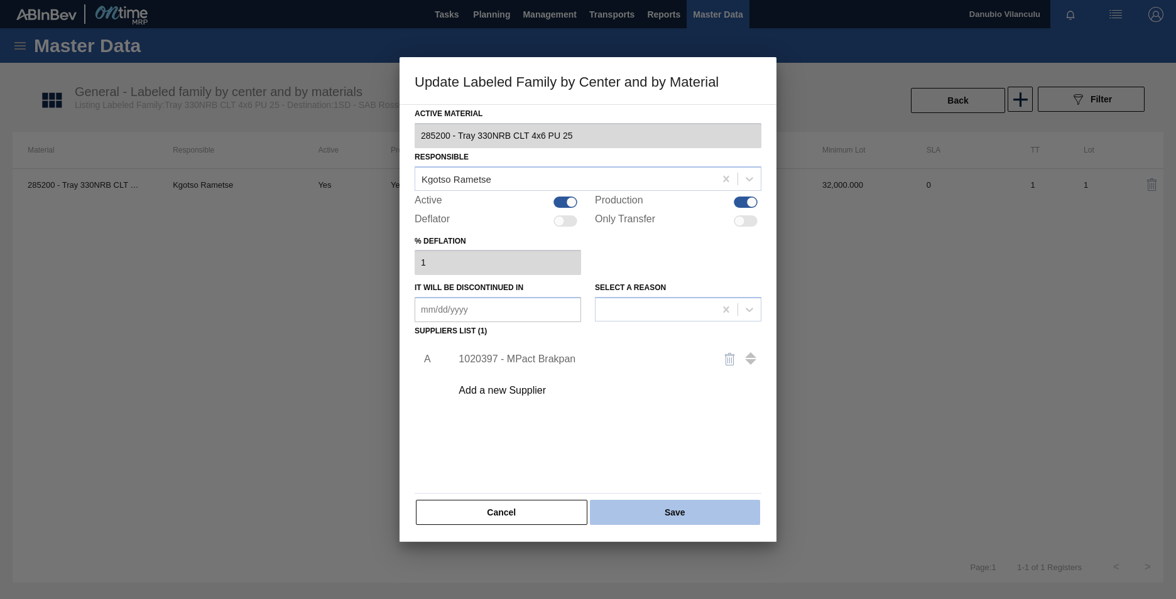
click at [677, 512] on button "Save" at bounding box center [675, 512] width 170 height 25
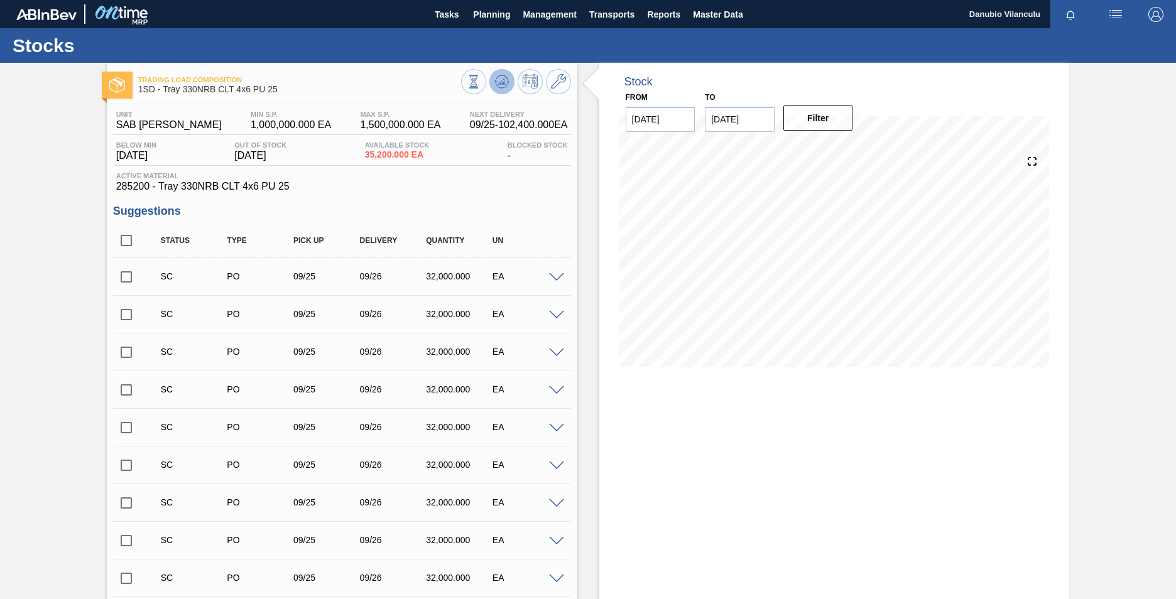
click at [499, 82] on icon at bounding box center [501, 81] width 15 height 15
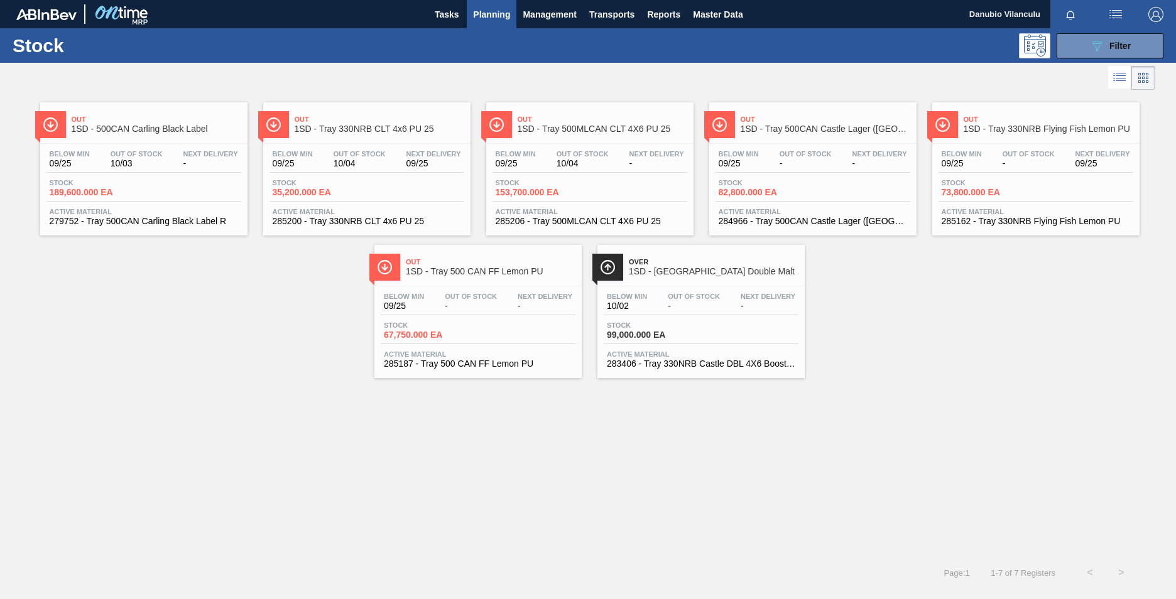
click at [665, 310] on div "Out Of Stock -" at bounding box center [694, 302] width 58 height 18
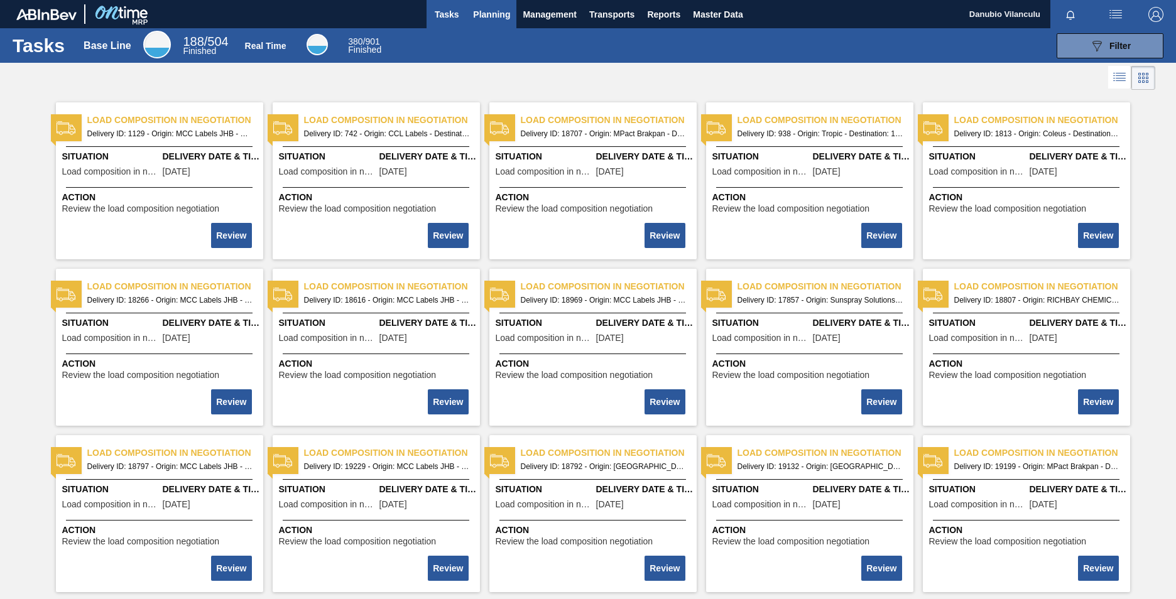
click at [480, 16] on span "Planning" at bounding box center [491, 14] width 37 height 15
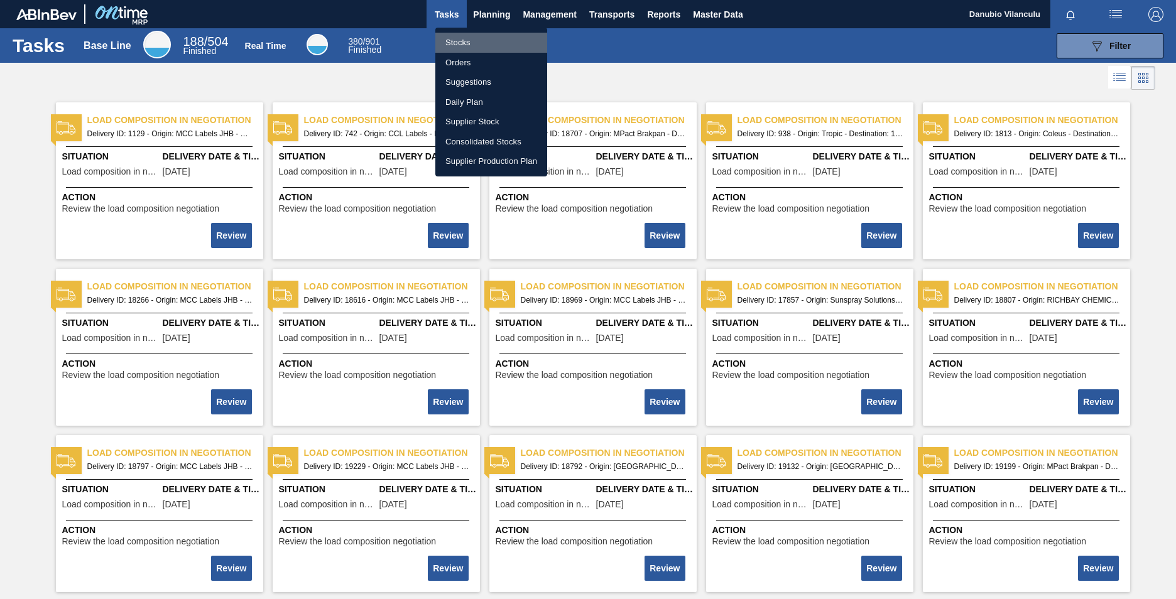
click at [483, 41] on li "Stocks" at bounding box center [491, 43] width 112 height 20
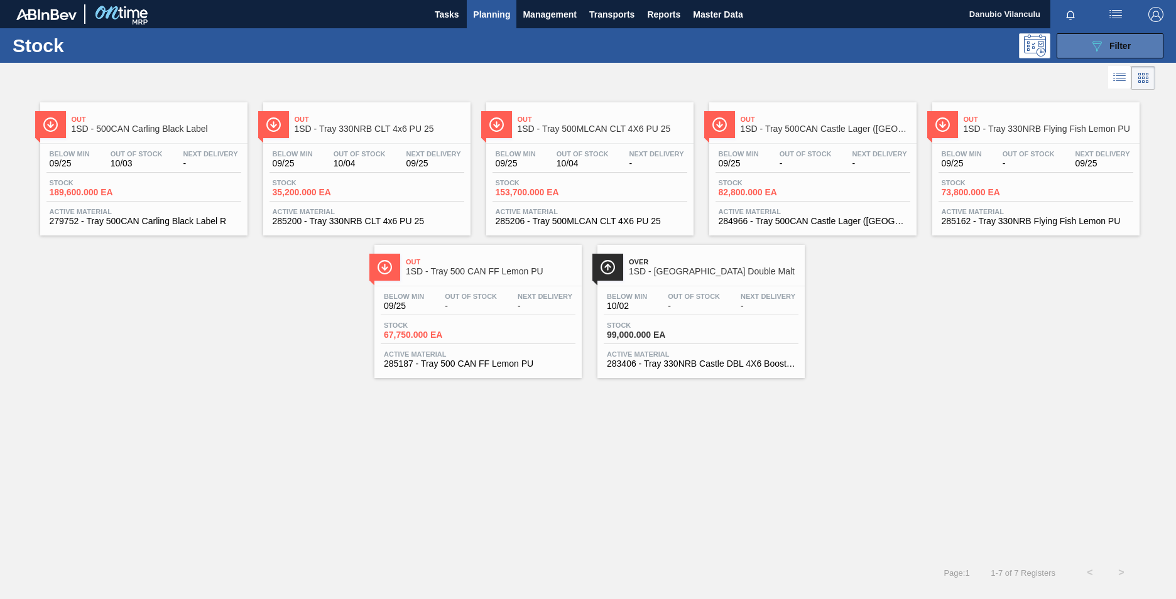
click at [1094, 41] on icon "089F7B8B-B2A5-4AFE-B5C0-19BA573D28AC" at bounding box center [1096, 45] width 15 height 15
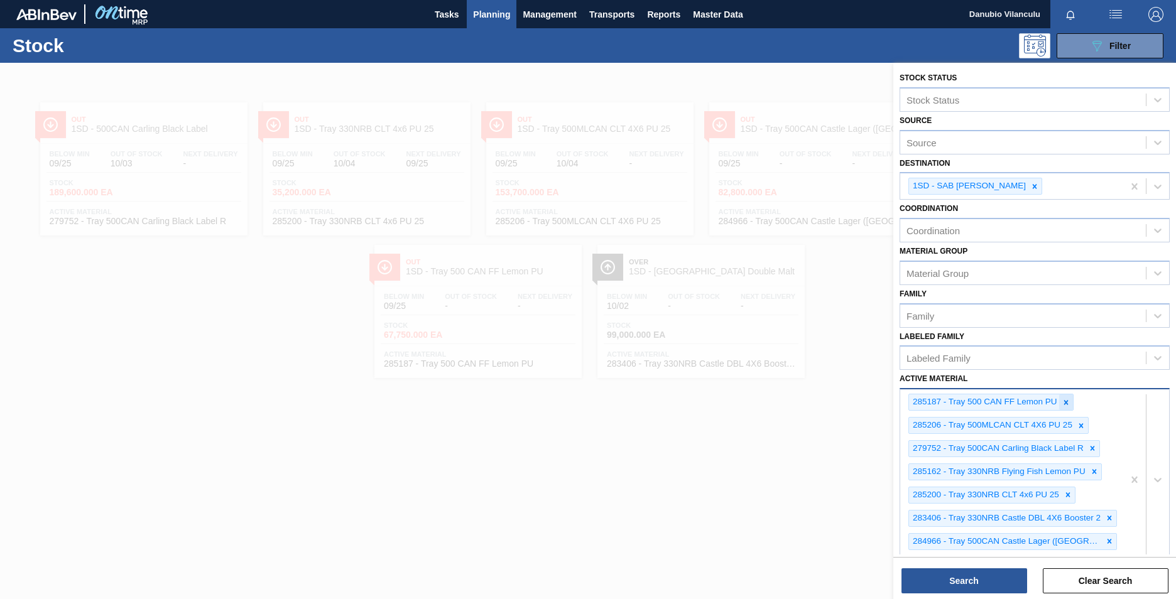
click at [1066, 403] on icon at bounding box center [1065, 402] width 4 height 4
click at [1066, 403] on div "285206 - Tray 500MLCAN CLT 4X6 PU 25" at bounding box center [991, 402] width 165 height 16
click at [1078, 403] on icon at bounding box center [1081, 402] width 9 height 9
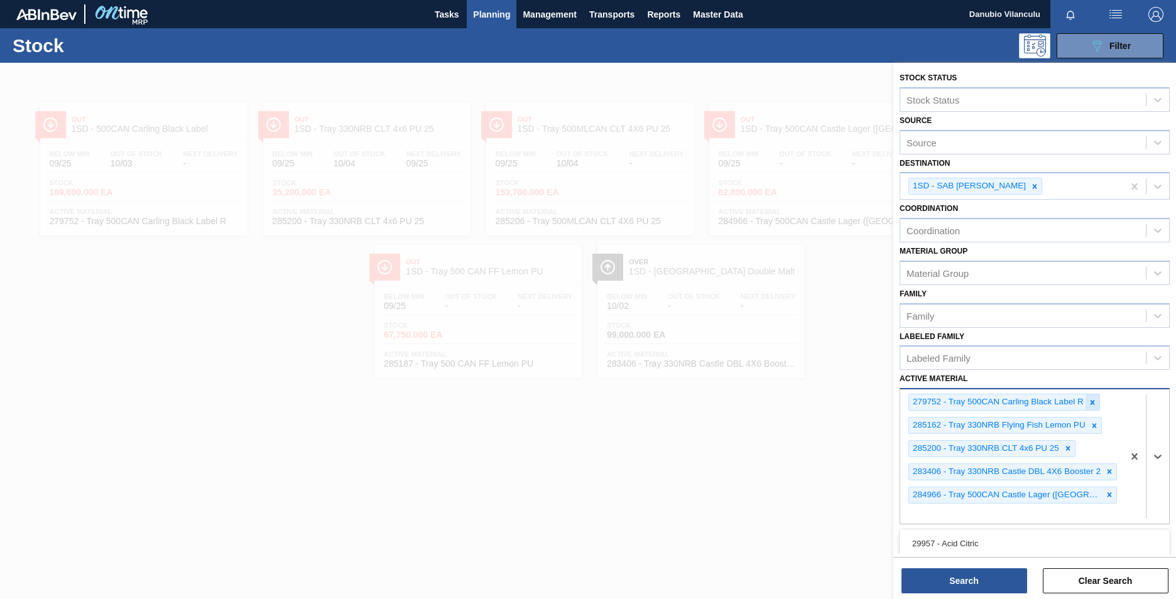
click at [1092, 399] on icon at bounding box center [1092, 402] width 9 height 9
click at [1092, 401] on icon at bounding box center [1094, 402] width 9 height 9
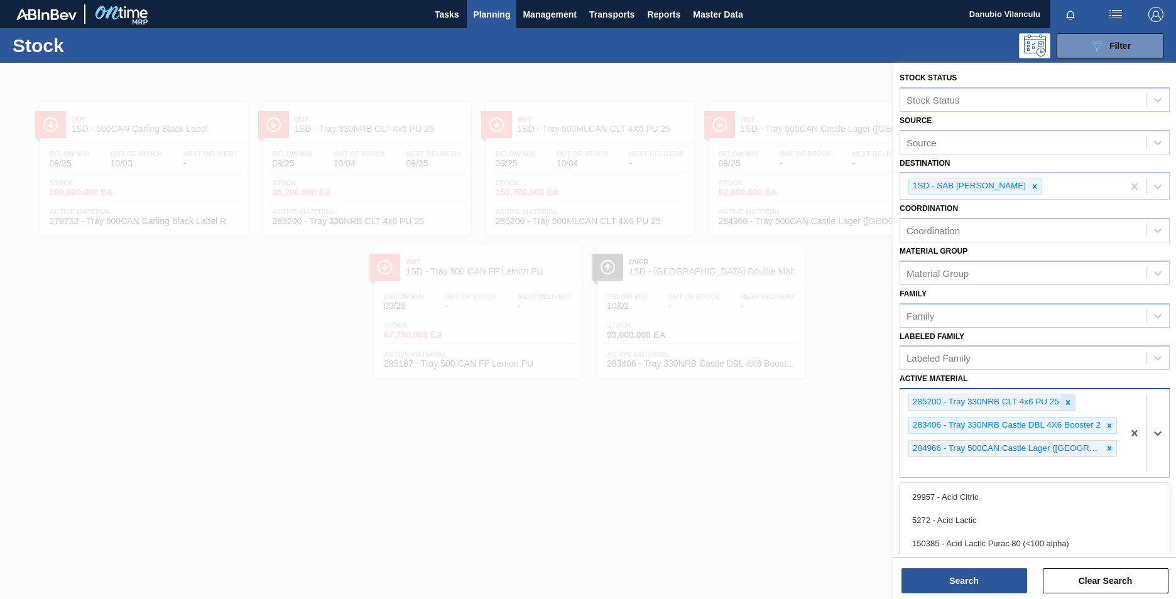
click at [1074, 406] on div at bounding box center [1068, 402] width 14 height 16
click at [1106, 403] on icon at bounding box center [1109, 402] width 9 height 9
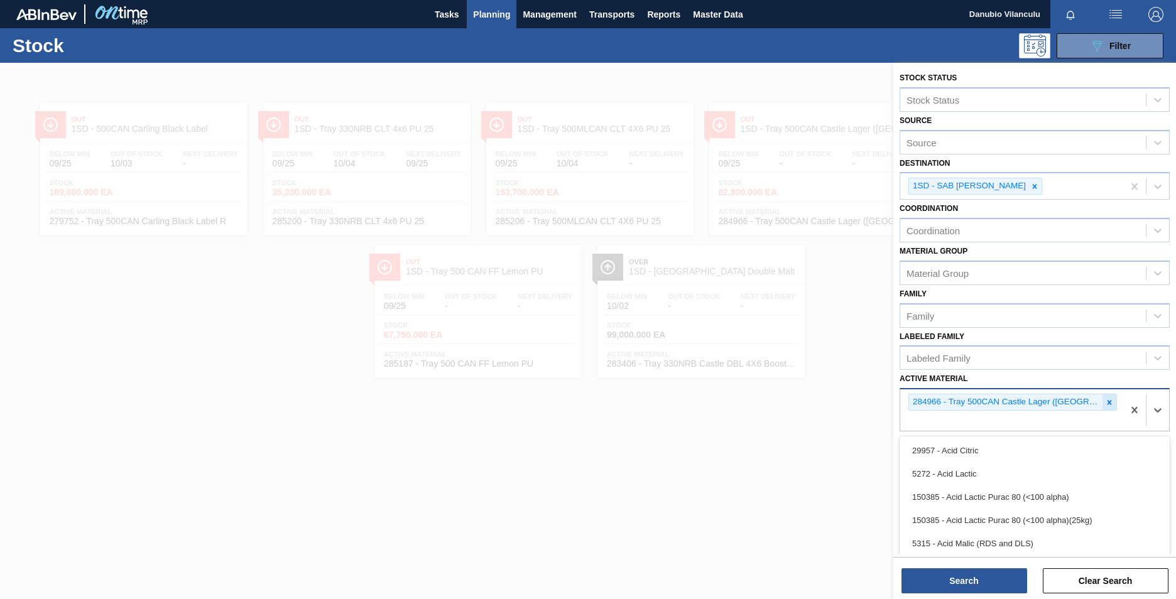
click at [1107, 408] on div at bounding box center [1109, 402] width 14 height 16
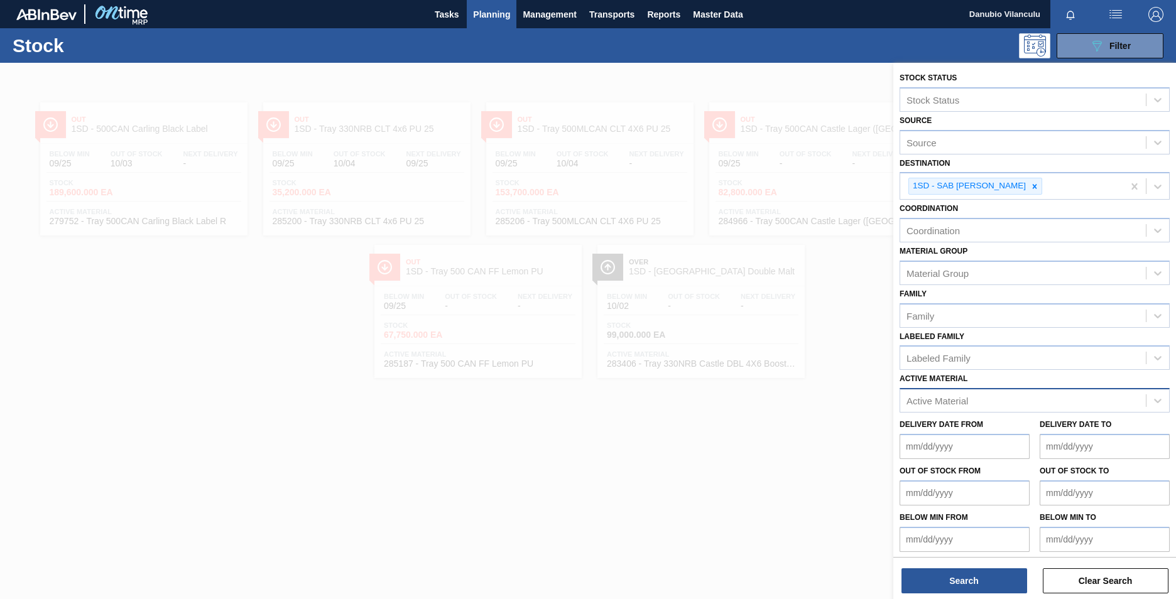
click at [776, 484] on div at bounding box center [588, 362] width 1176 height 599
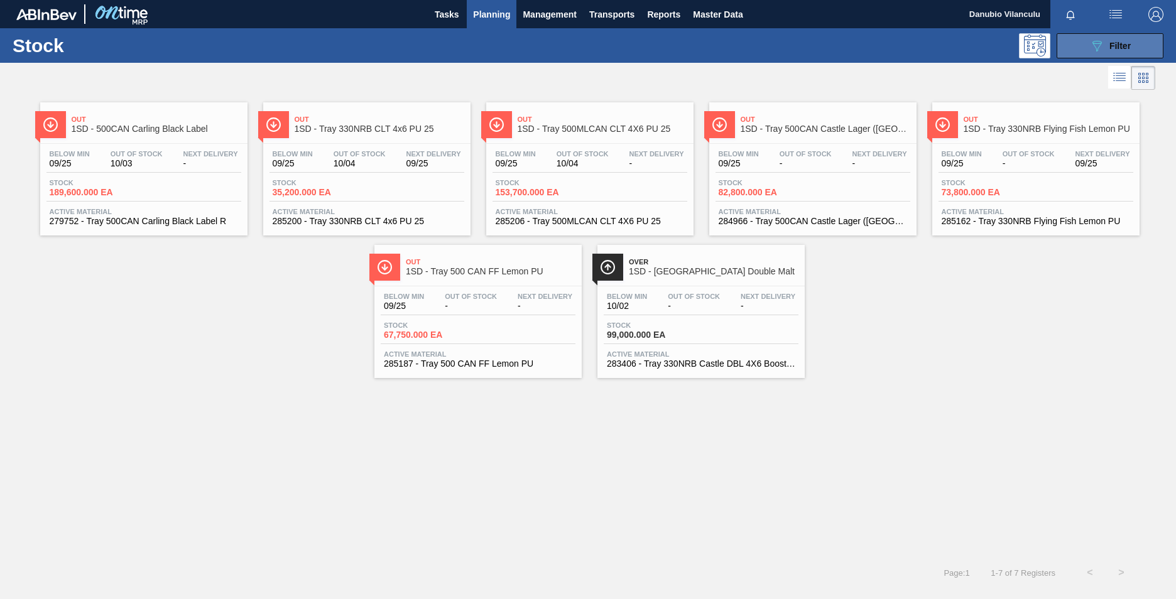
click at [1103, 46] on icon "089F7B8B-B2A5-4AFE-B5C0-19BA573D28AC" at bounding box center [1096, 45] width 15 height 15
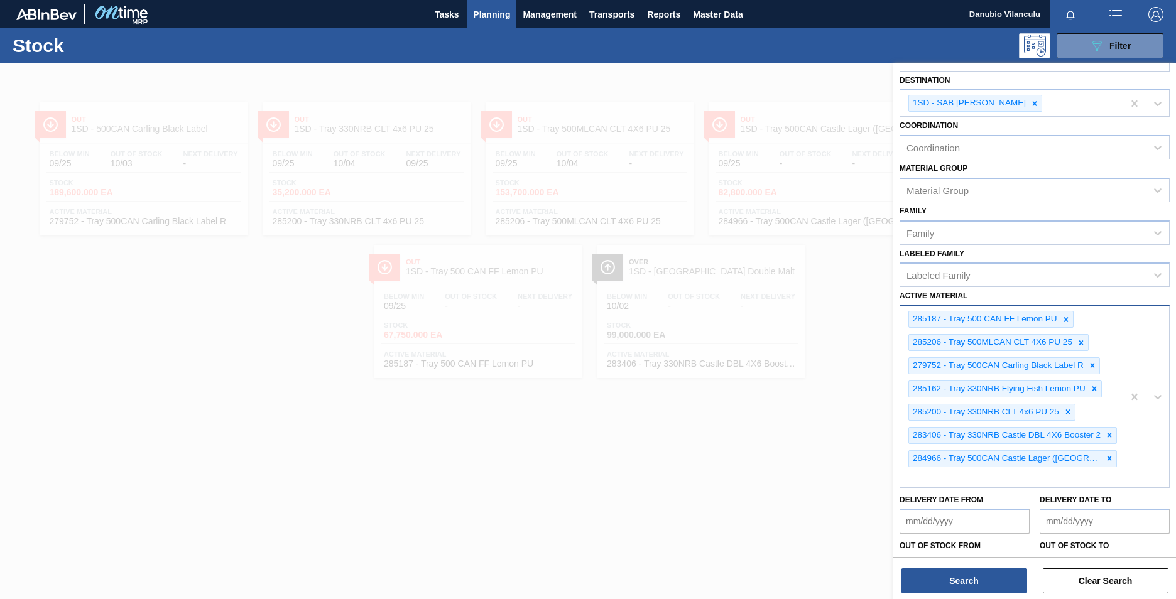
scroll to position [20, 0]
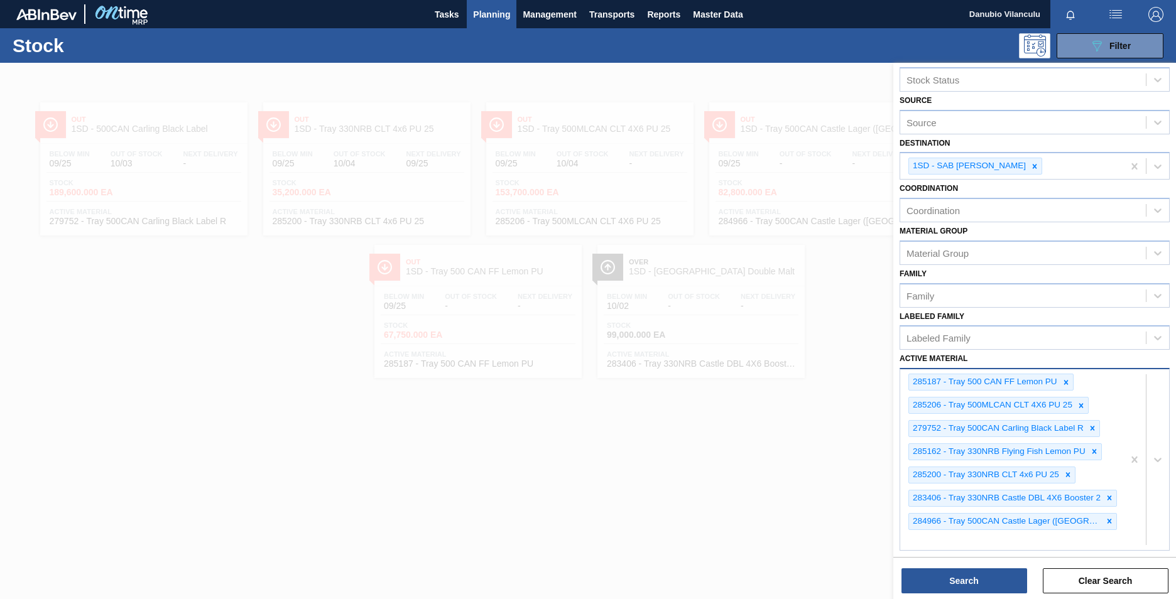
click at [798, 496] on div at bounding box center [588, 362] width 1176 height 599
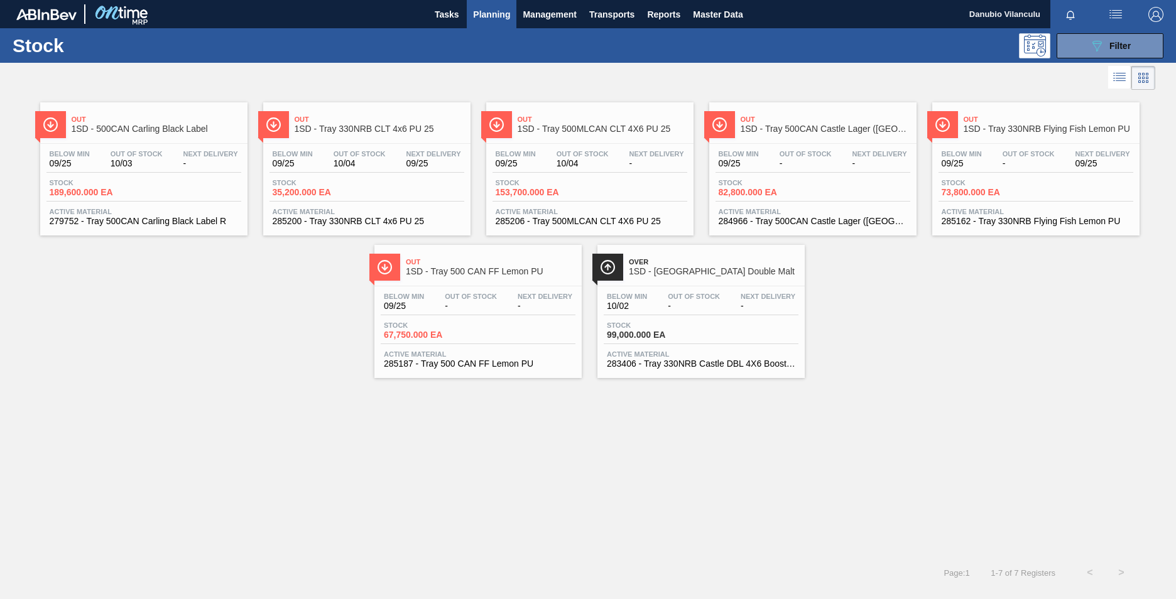
click at [793, 195] on span "82,800.000 EA" at bounding box center [763, 192] width 88 height 9
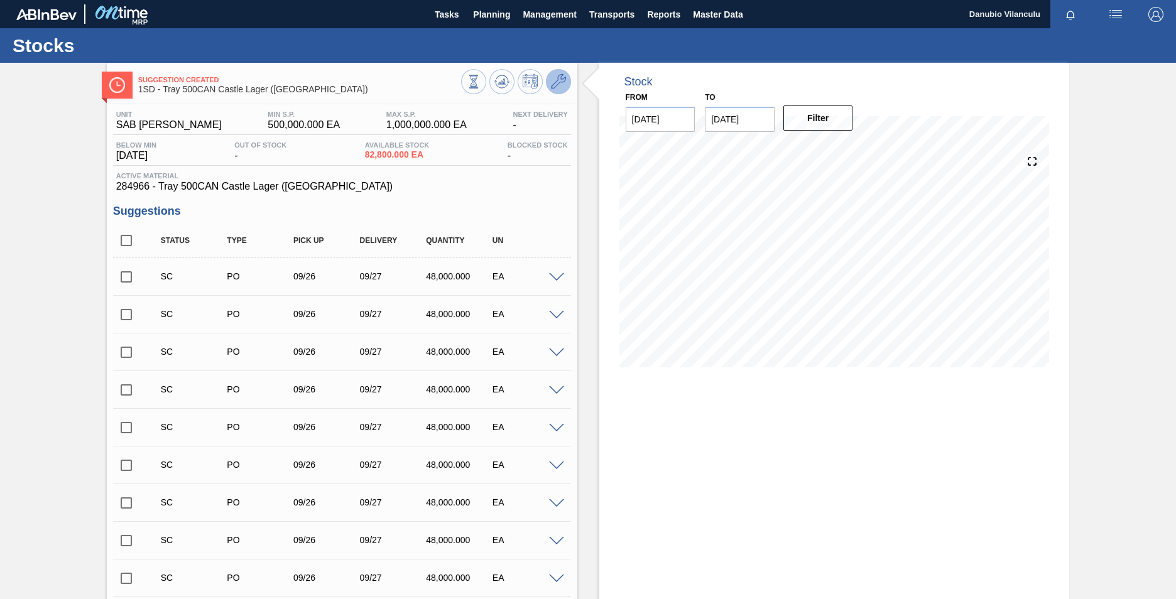
click at [567, 85] on button at bounding box center [558, 81] width 25 height 25
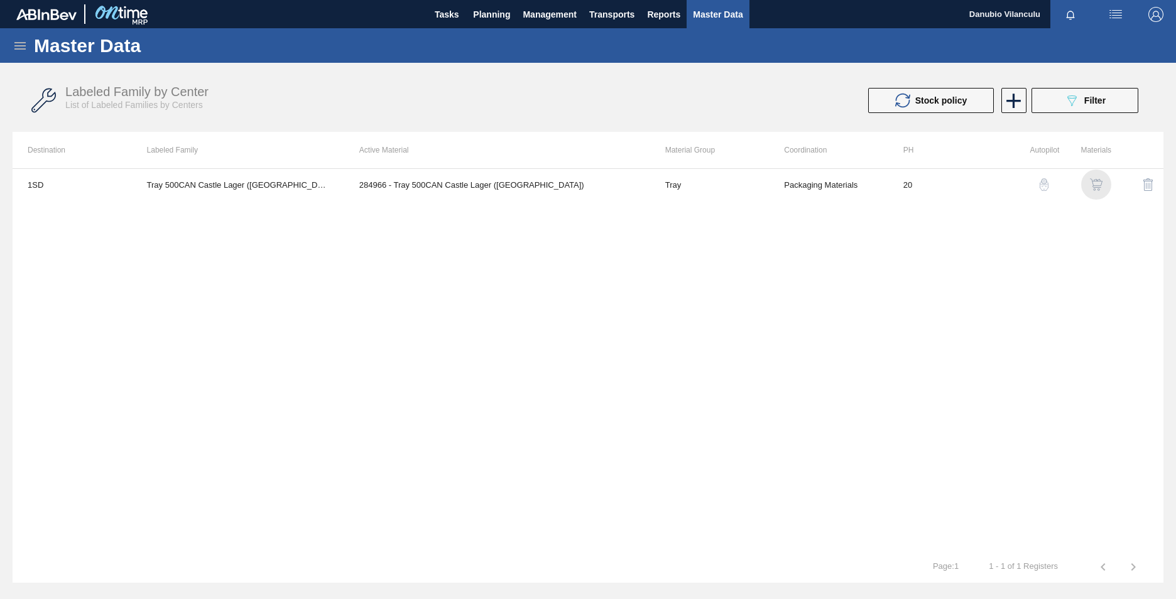
click at [1091, 187] on img "button" at bounding box center [1096, 184] width 13 height 13
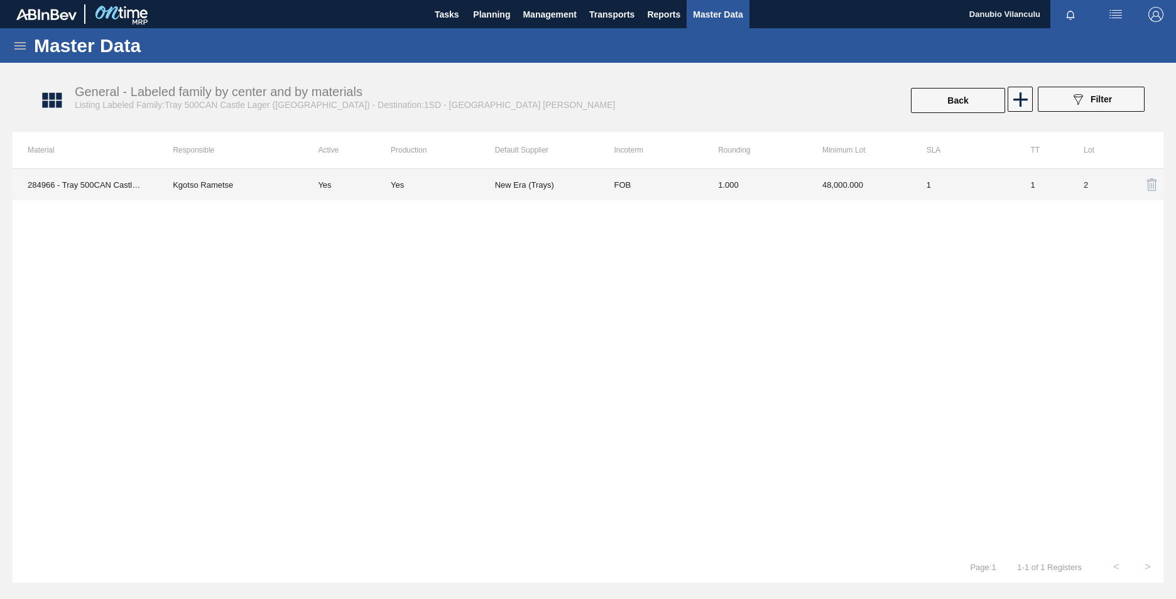
click at [538, 187] on td "New Era (Trays)" at bounding box center [547, 184] width 104 height 31
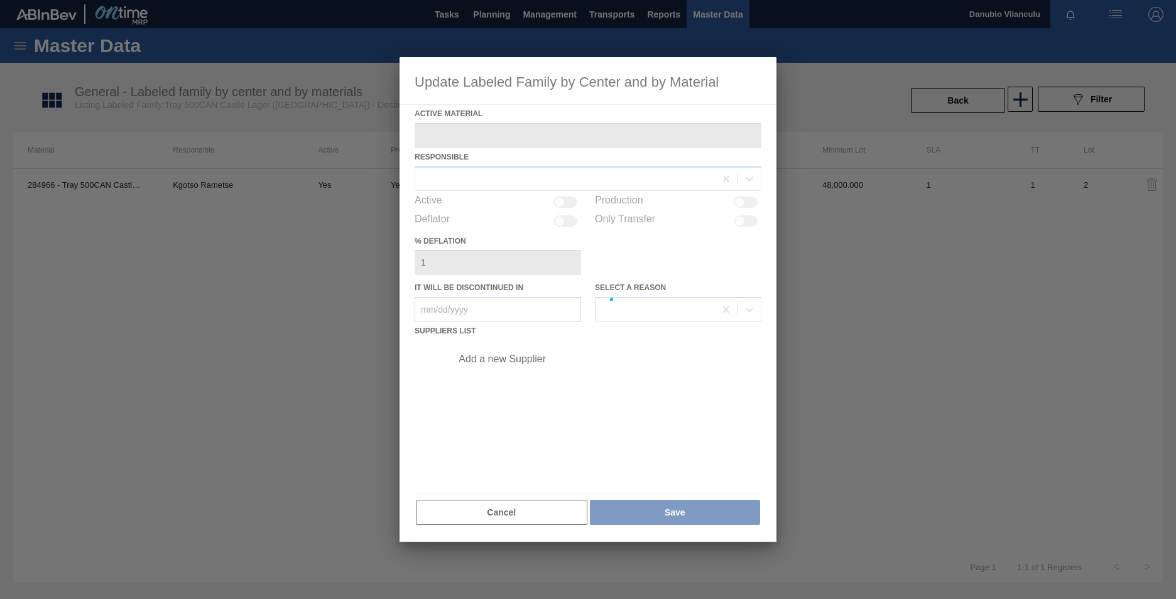
type Material "284966 - Tray 500CAN Castle Lager ([GEOGRAPHIC_DATA])"
checkbox input "true"
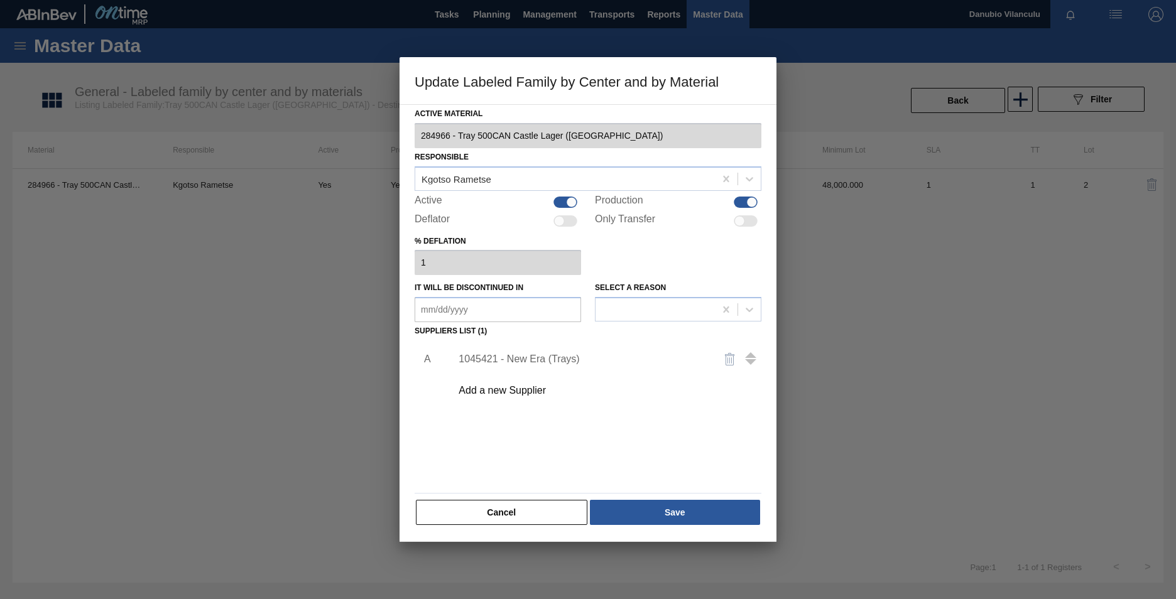
click at [562, 358] on div "1045421 - New Era (Trays)" at bounding box center [582, 359] width 246 height 11
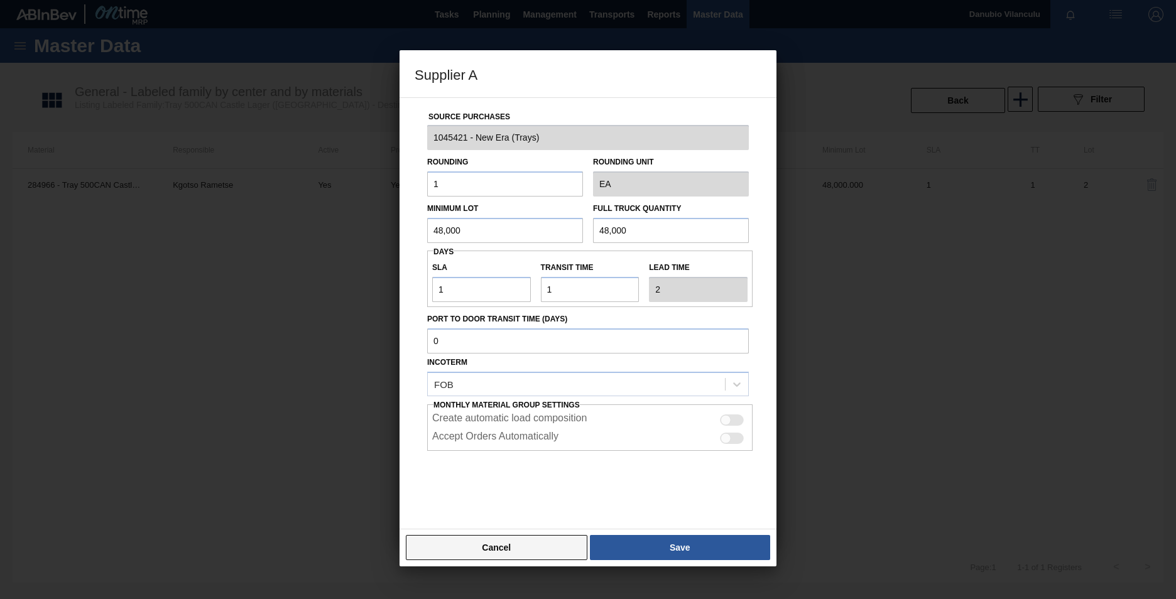
click at [521, 549] on button "Cancel" at bounding box center [497, 547] width 182 height 25
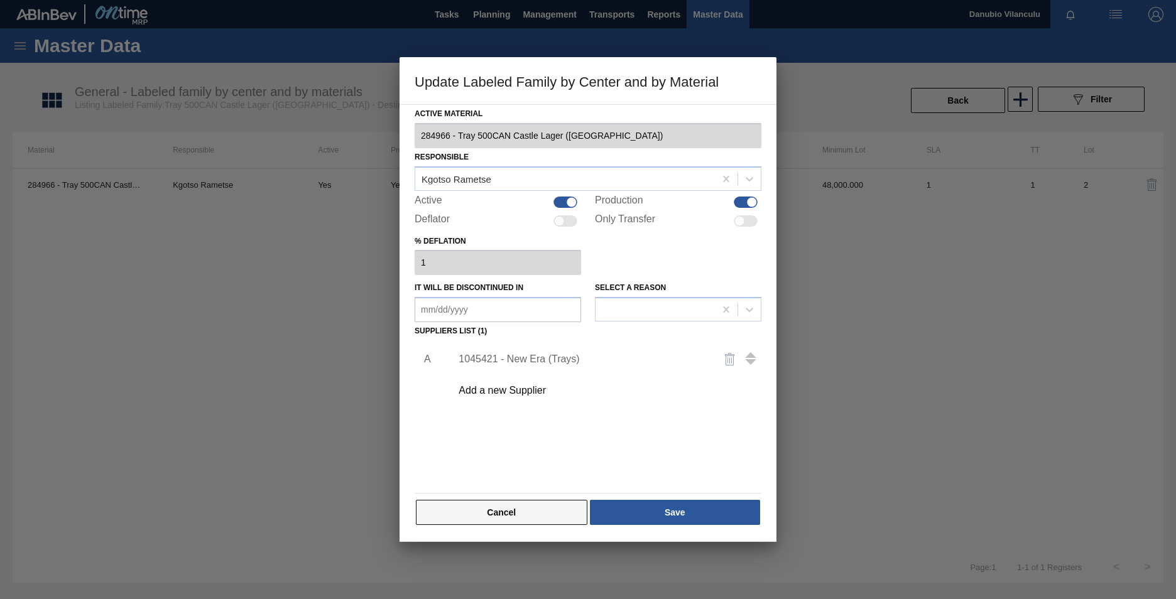
click at [512, 513] on button "Cancel" at bounding box center [501, 512] width 171 height 25
